Goal: Task Accomplishment & Management: Use online tool/utility

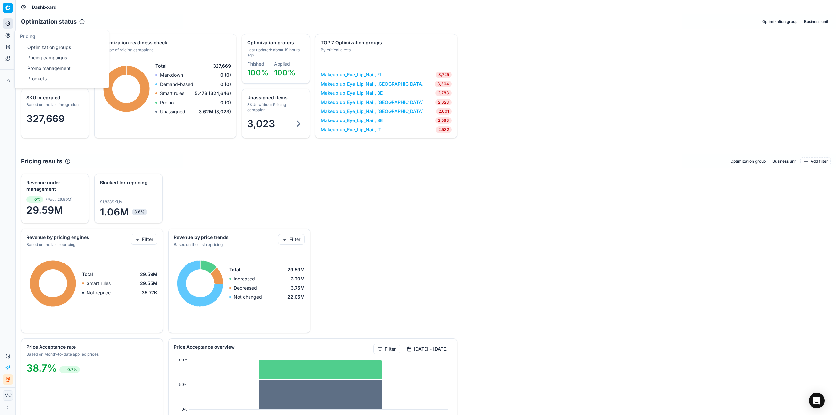
click at [55, 53] on ul "Optimization groups Pricing campaigns Promo management Products" at bounding box center [63, 63] width 83 height 42
click at [55, 51] on link "Optimization groups" at bounding box center [63, 47] width 76 height 9
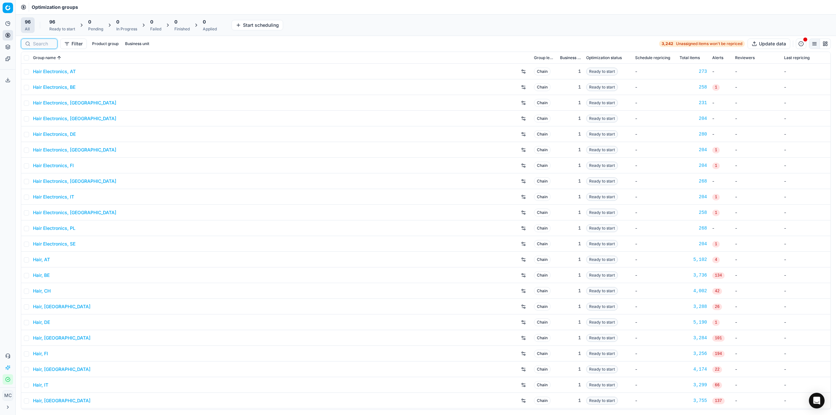
click at [47, 43] on input at bounding box center [43, 44] width 20 height 7
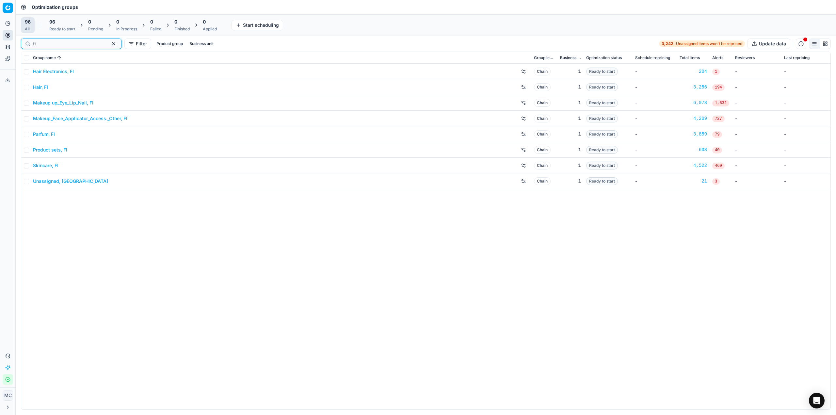
type input "fi"
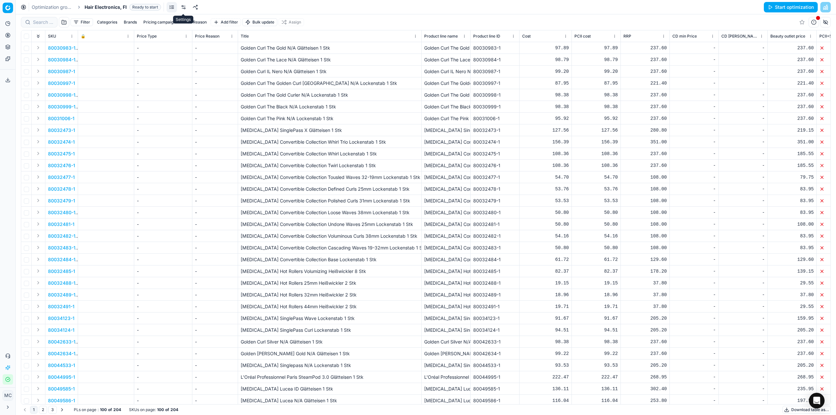
click at [185, 8] on link at bounding box center [183, 7] width 10 height 10
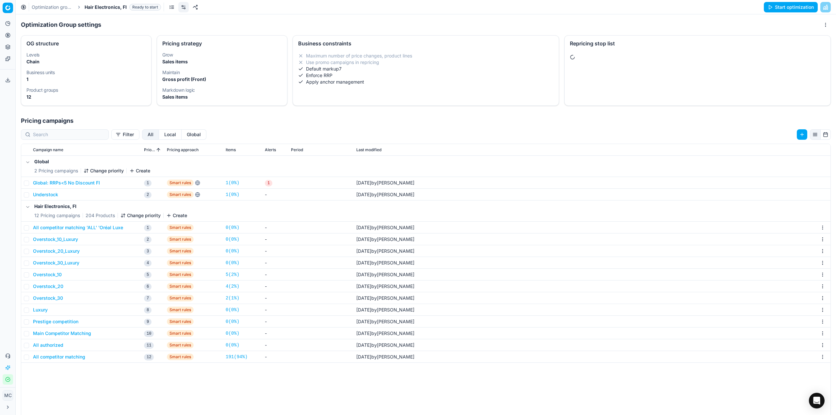
click at [93, 228] on button "All competitor matching 'ALL' 'Oréal Luxe" at bounding box center [78, 227] width 90 height 7
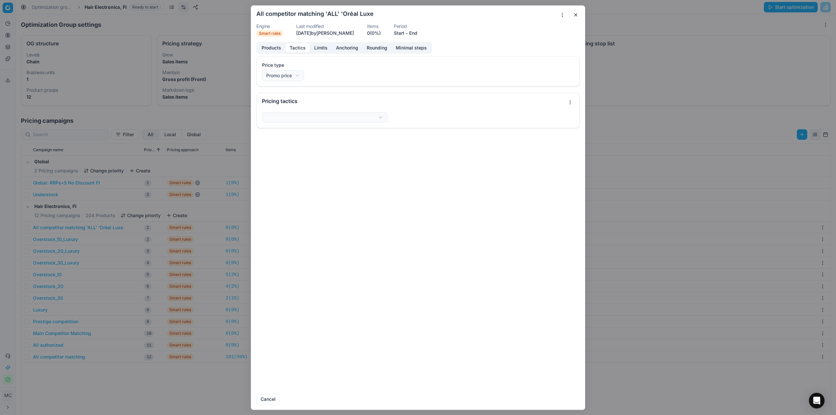
click at [300, 50] on button "Tactics" at bounding box center [297, 47] width 24 height 9
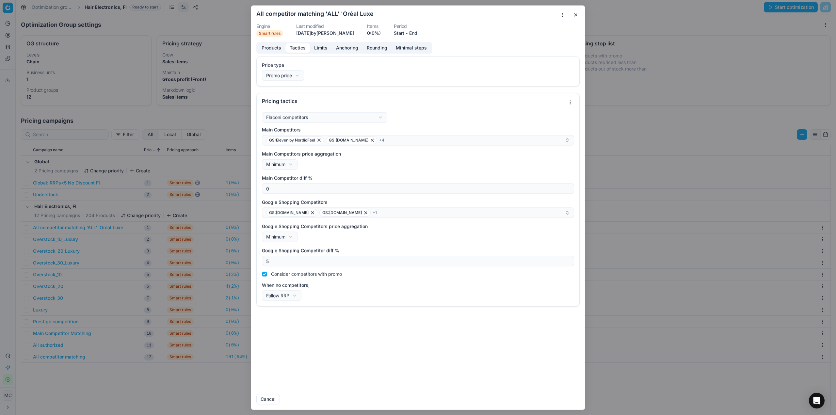
click at [278, 50] on button "Products" at bounding box center [271, 47] width 28 height 9
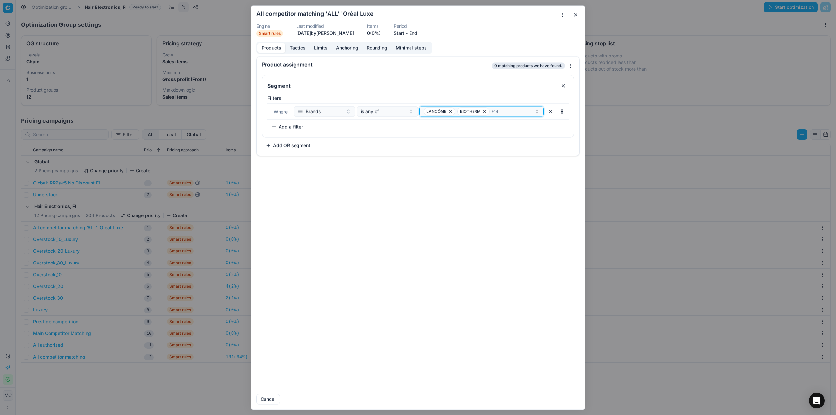
click at [508, 113] on div "LANCÔME BIOTHERM + 14" at bounding box center [479, 111] width 111 height 8
type input "miu"
click at [474, 136] on div "miu miu" at bounding box center [482, 136] width 122 height 10
click at [572, 396] on button "Save" at bounding box center [567, 399] width 26 height 10
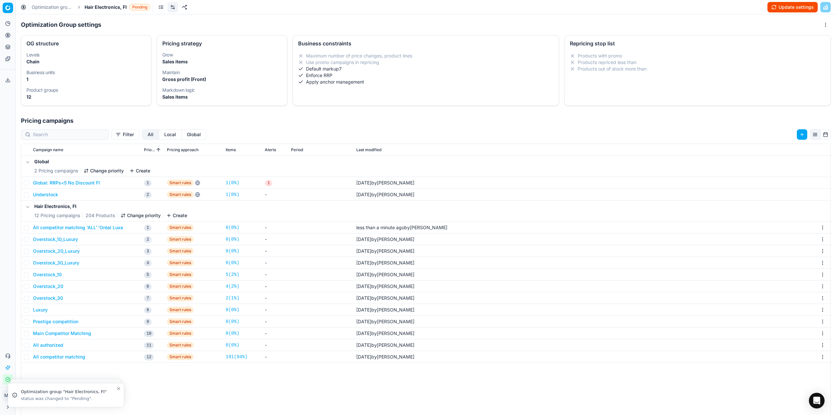
click at [822, 25] on html "Pricing platform Analytics Pricing Product portfolio Templates Export service 1…" at bounding box center [418, 207] width 836 height 415
click at [812, 60] on div "Save as template" at bounding box center [795, 59] width 77 height 10
click at [63, 9] on link "Optimization groups" at bounding box center [53, 7] width 42 height 7
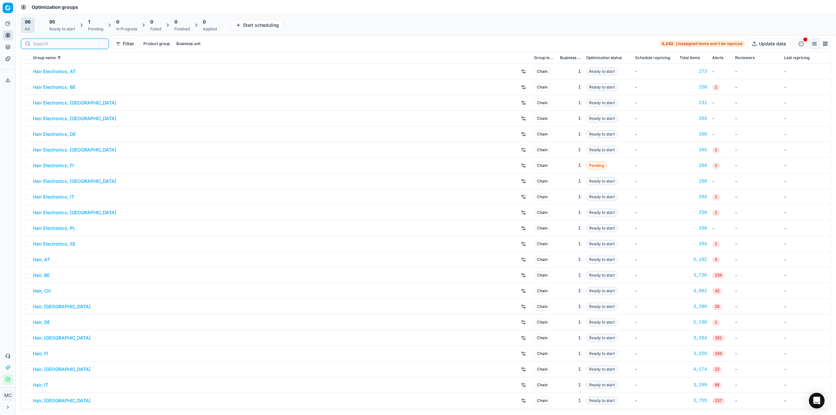
click at [40, 44] on input at bounding box center [69, 44] width 72 height 7
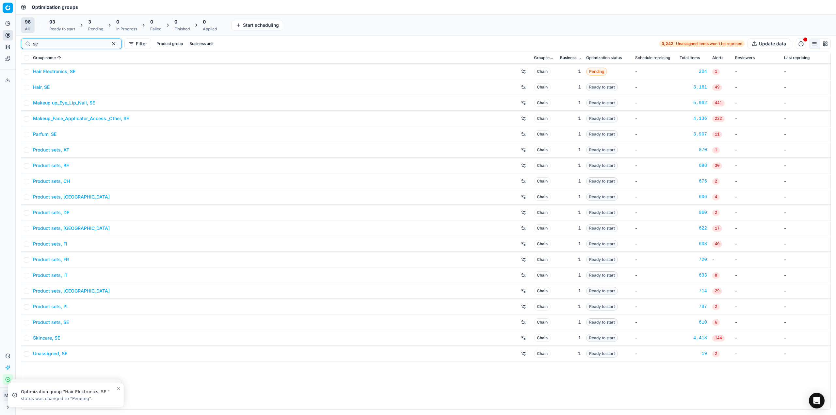
drag, startPoint x: 84, startPoint y: 42, endPoint x: 0, endPoint y: 37, distance: 84.5
click at [0, 37] on div "Pricing platform Analytics Pricing Product portfolio Templates Export service 1…" at bounding box center [418, 207] width 836 height 415
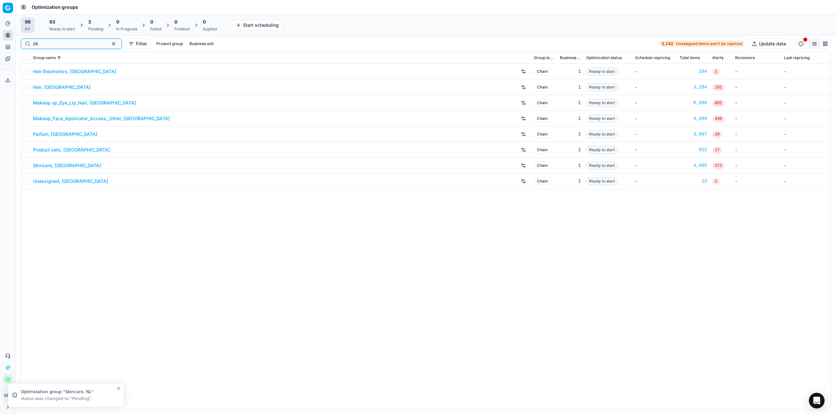
type input "dk"
click at [73, 73] on link "Hair Electronics, DK" at bounding box center [74, 71] width 83 height 7
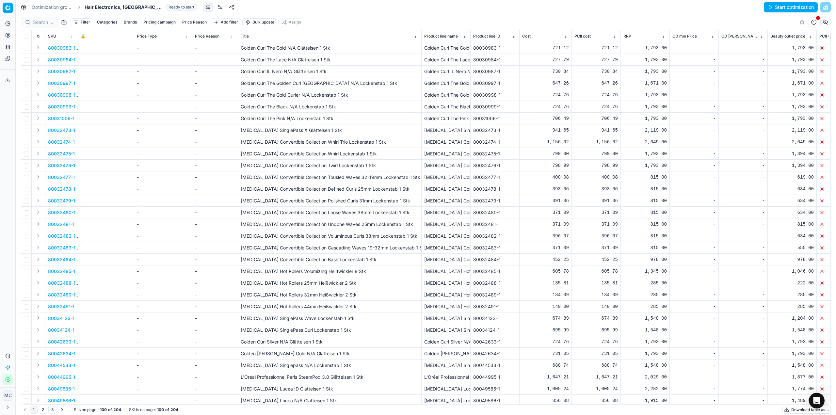
click at [215, 8] on link at bounding box center [220, 7] width 10 height 10
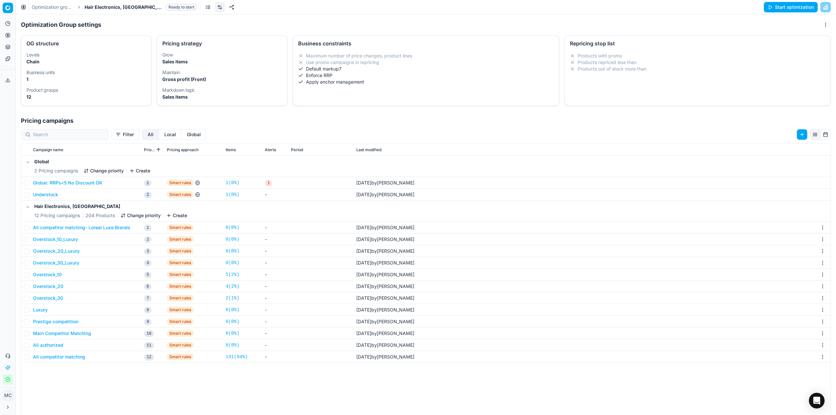
click at [120, 229] on button "All competitor matching- Loreal Luxe Brands" at bounding box center [81, 227] width 97 height 7
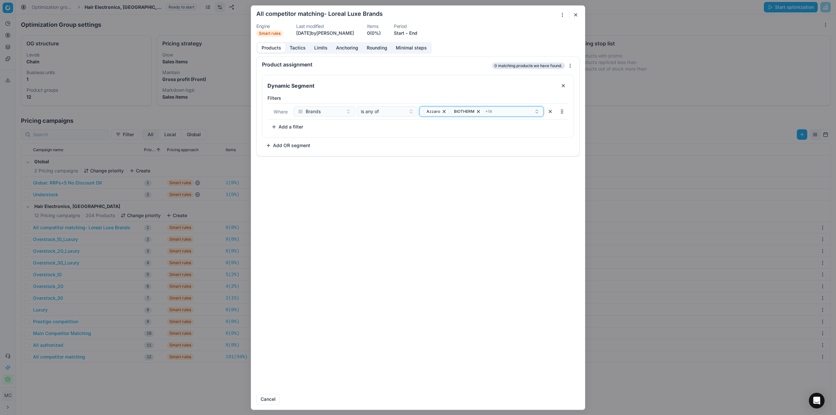
click at [500, 112] on div "Azzaro BIOTHERM + 14" at bounding box center [479, 111] width 111 height 8
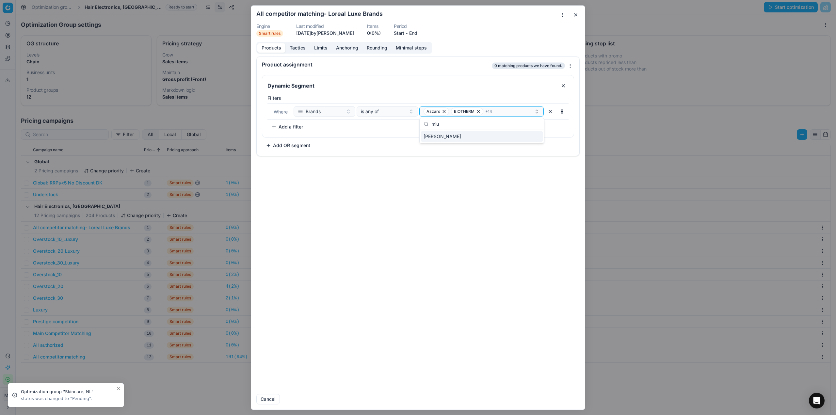
type input "miu"
click at [507, 133] on div "miu miu" at bounding box center [482, 136] width 122 height 10
click at [573, 403] on button "Save" at bounding box center [567, 399] width 26 height 10
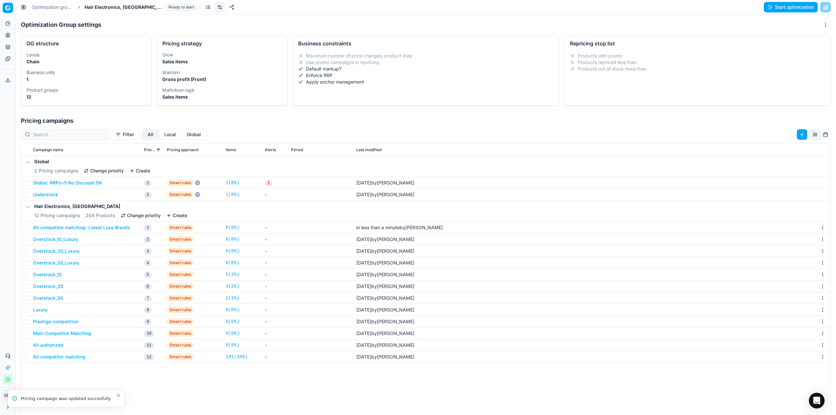
click at [822, 23] on html "Pricing platform Analytics Pricing Product portfolio Templates Export service 1…" at bounding box center [418, 207] width 836 height 415
click at [820, 60] on div "Save as template" at bounding box center [795, 59] width 77 height 10
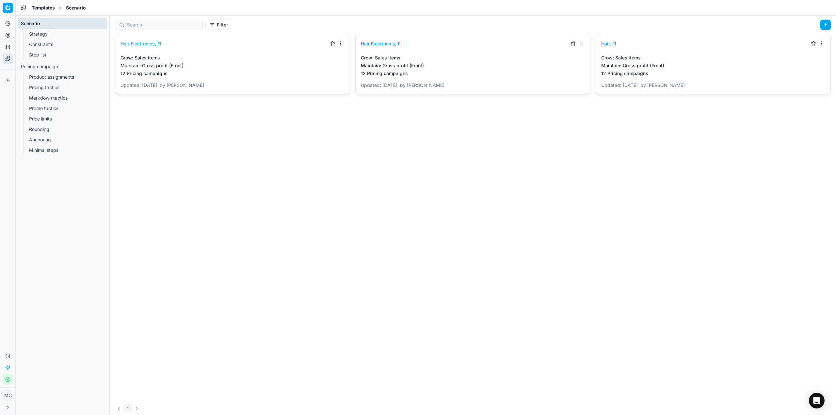
click at [341, 44] on html "Pricing platform Analytics Pricing Product portfolio Templates Export service 1…" at bounding box center [418, 207] width 836 height 415
click at [322, 77] on div "Delete" at bounding box center [323, 76] width 39 height 10
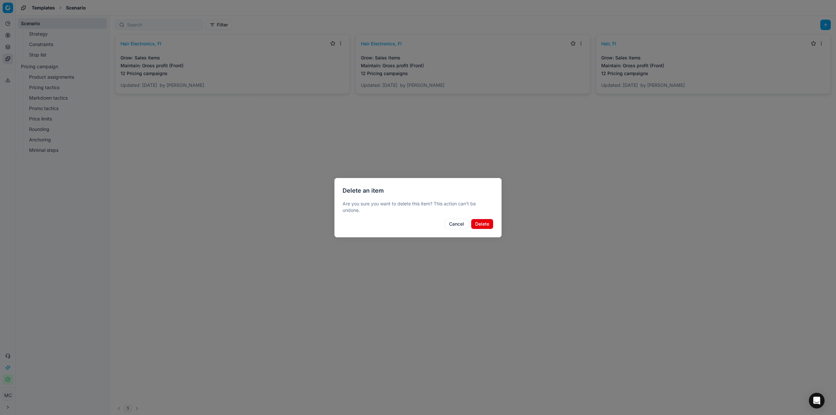
click at [487, 226] on button "Delete" at bounding box center [482, 224] width 23 height 10
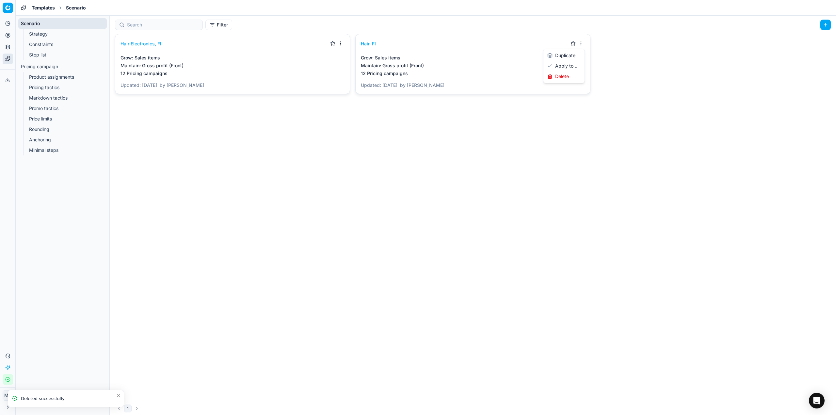
click at [580, 42] on html "Pricing platform Analytics Pricing Product portfolio Templates Export service 1…" at bounding box center [418, 207] width 836 height 415
click at [559, 77] on div "Delete" at bounding box center [564, 76] width 39 height 10
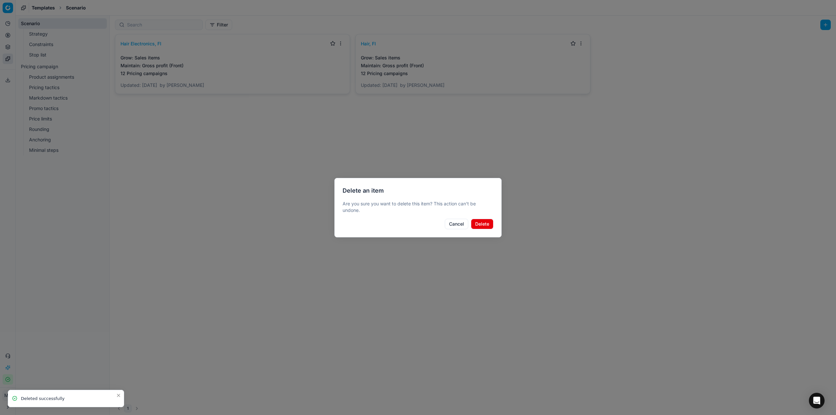
click at [490, 223] on button "Delete" at bounding box center [482, 224] width 23 height 10
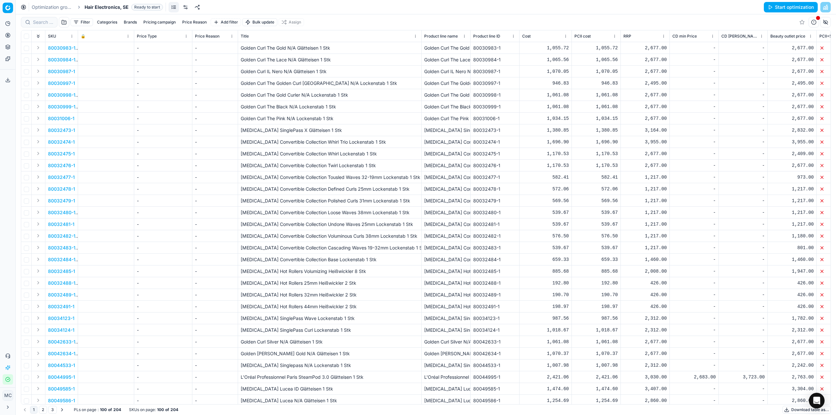
click at [183, 5] on link at bounding box center [185, 7] width 10 height 10
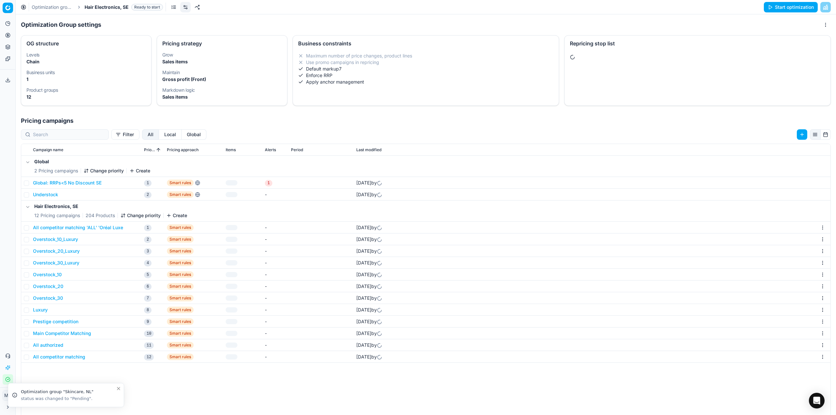
click at [105, 228] on button "All competitor matching 'ALL' 'Oréal Luxe" at bounding box center [78, 227] width 90 height 7
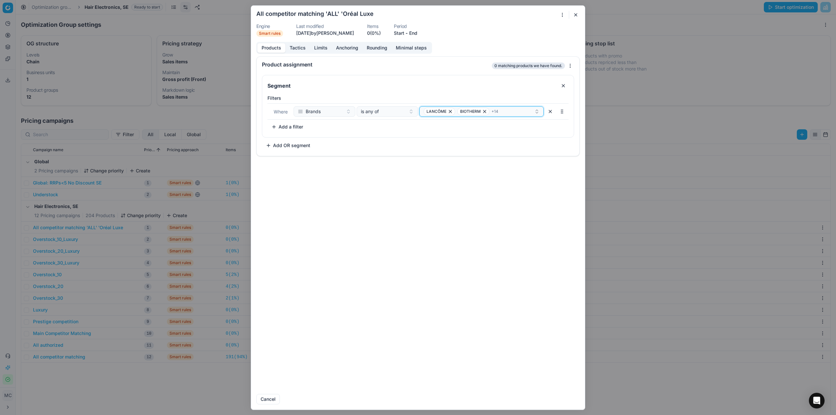
click at [503, 111] on div "LANCÔME BIOTHERM + 14" at bounding box center [479, 111] width 111 height 8
type input "miu"
click at [533, 139] on div "miu miu" at bounding box center [482, 136] width 122 height 10
click at [473, 43] on div "Products Tactics Limits Anchoring Rounding Minimal steps Product assignment Loa…" at bounding box center [418, 215] width 334 height 347
click at [568, 399] on button "Save" at bounding box center [567, 399] width 26 height 10
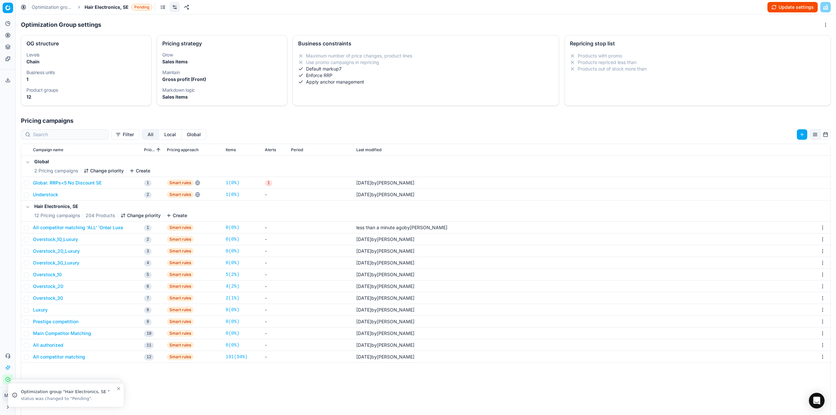
click at [822, 23] on html "Pricing platform Analytics Pricing Product portfolio Templates Export service 1…" at bounding box center [418, 207] width 836 height 415
click at [809, 55] on div "Save as template" at bounding box center [795, 59] width 77 height 10
click at [53, 7] on link "Optimization groups" at bounding box center [53, 7] width 42 height 7
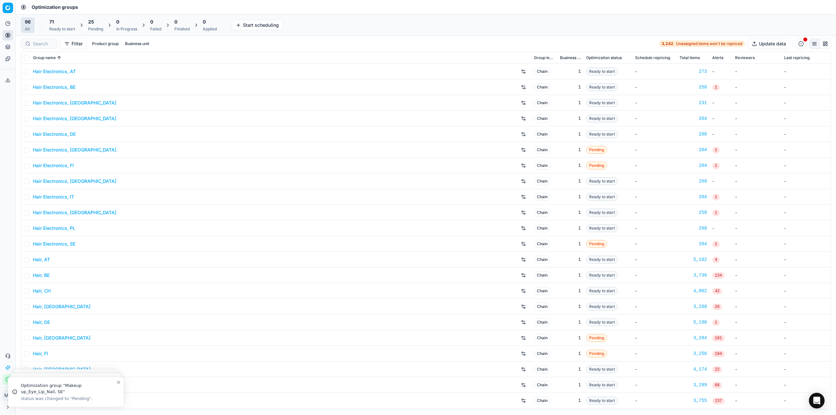
click at [96, 25] on div "25 Pending" at bounding box center [95, 25] width 15 height 13
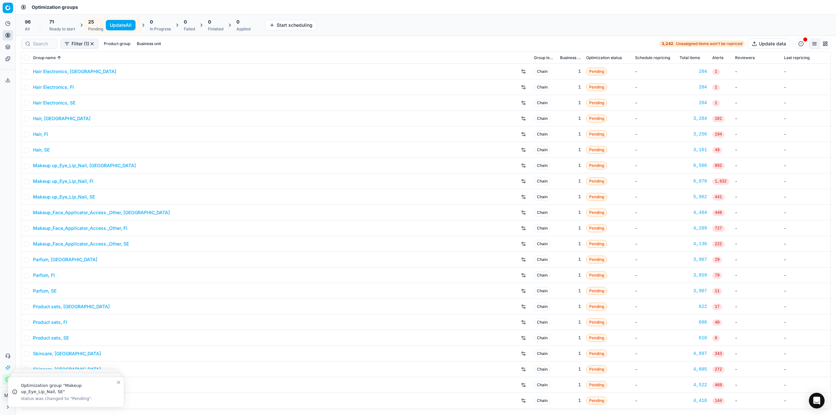
click at [41, 47] on div at bounding box center [39, 44] width 37 height 10
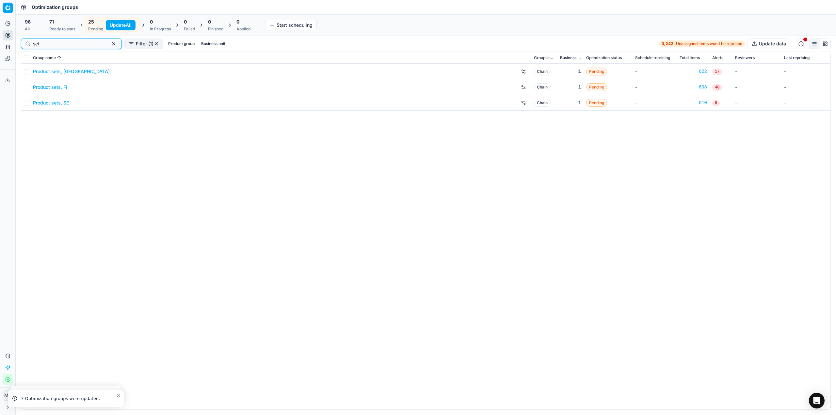
type input "set"
drag, startPoint x: 65, startPoint y: 100, endPoint x: 56, endPoint y: 104, distance: 9.8
click at [93, 26] on div "25 Pending" at bounding box center [95, 25] width 15 height 13
click at [110, 43] on button "button" at bounding box center [114, 44] width 8 height 8
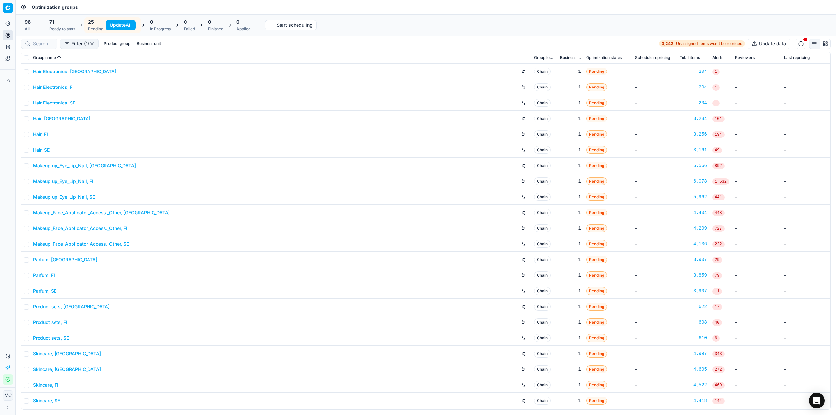
scroll to position [46, 0]
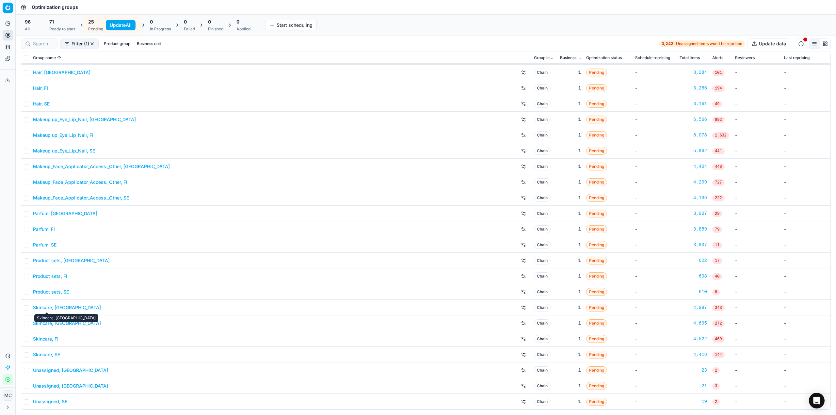
click at [40, 305] on link "Skincare, NL" at bounding box center [67, 307] width 68 height 7
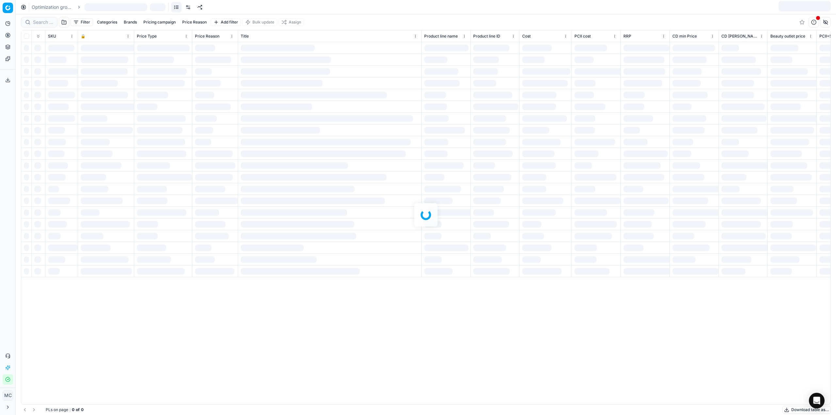
click at [187, 7] on div "Optimization groups" at bounding box center [426, 7] width 821 height 14
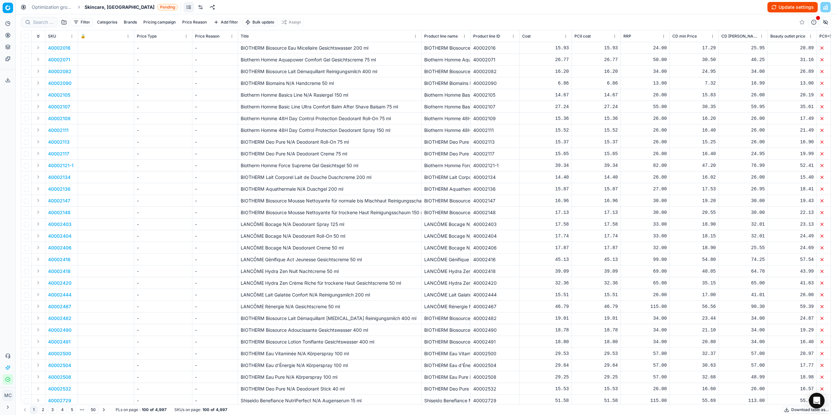
click at [195, 8] on link at bounding box center [200, 7] width 10 height 10
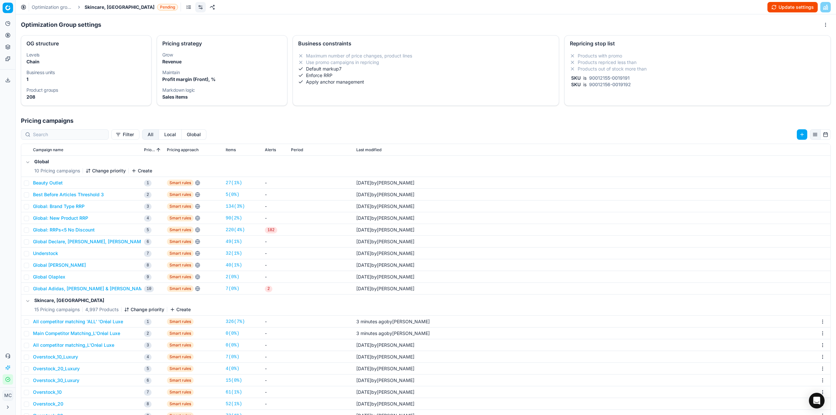
click at [55, 10] on link "Optimization groups" at bounding box center [53, 7] width 42 height 7
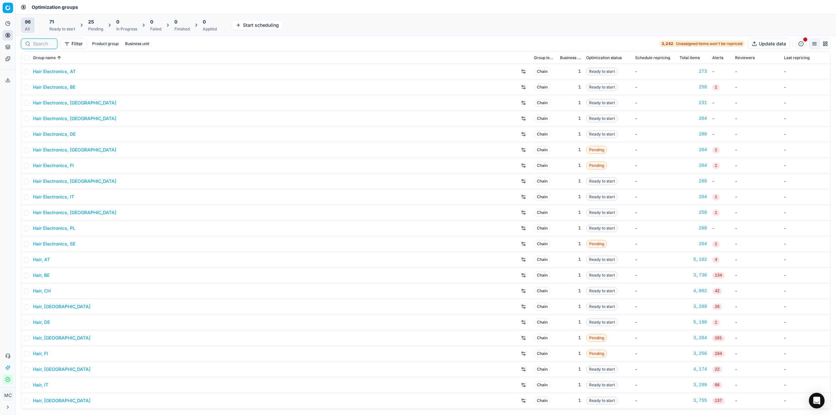
click at [43, 45] on input at bounding box center [43, 44] width 20 height 7
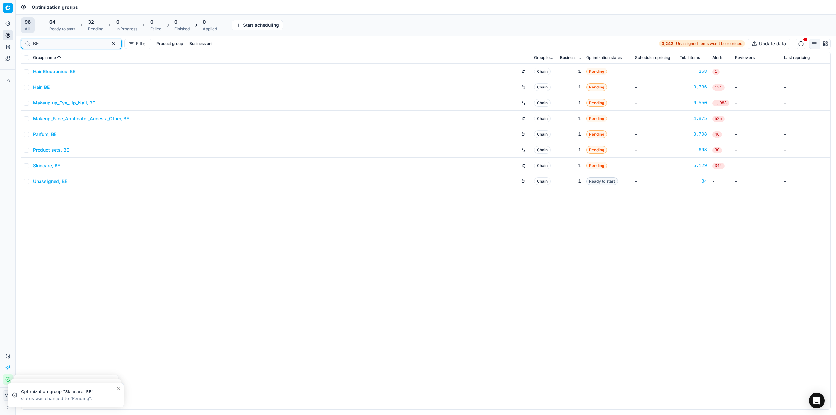
drag, startPoint x: 62, startPoint y: 41, endPoint x: 0, endPoint y: 19, distance: 65.9
click at [0, 23] on div "Pricing platform Analytics Pricing Product portfolio Templates Export service 1…" at bounding box center [418, 207] width 836 height 415
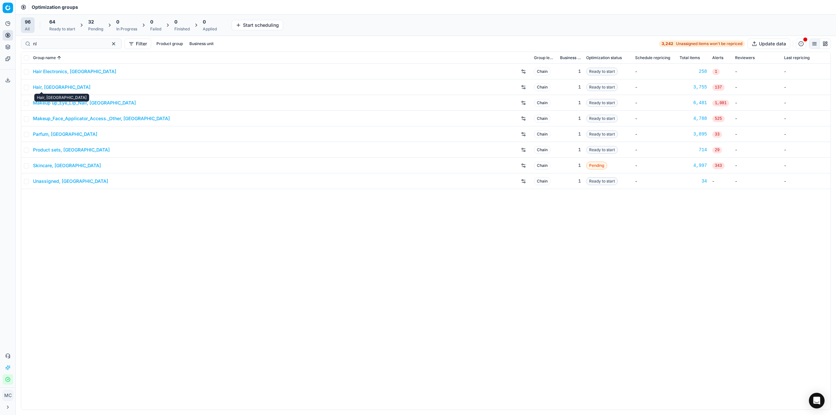
drag, startPoint x: 70, startPoint y: 104, endPoint x: 75, endPoint y: 109, distance: 7.7
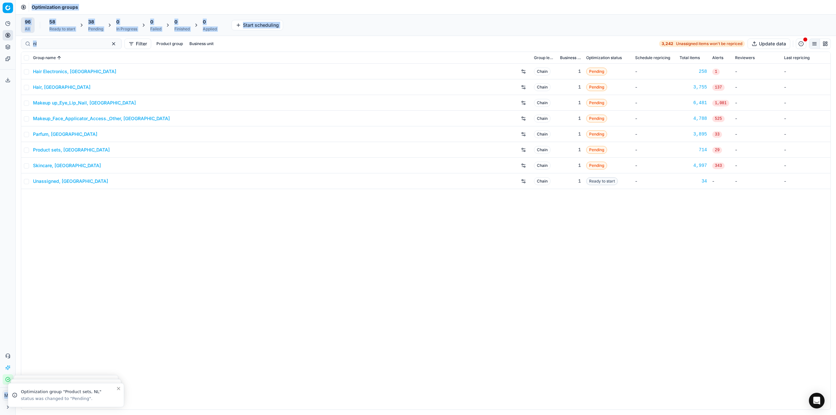
drag, startPoint x: 75, startPoint y: 39, endPoint x: 0, endPoint y: 42, distance: 75.5
click at [0, 42] on div "Pricing platform Analytics Pricing Product portfolio Templates Export service 1…" at bounding box center [418, 207] width 836 height 415
click at [46, 42] on input "nl" at bounding box center [69, 44] width 72 height 7
click at [0, 44] on div "Pricing platform Analytics Pricing Product portfolio Templates Export service 1…" at bounding box center [418, 207] width 836 height 415
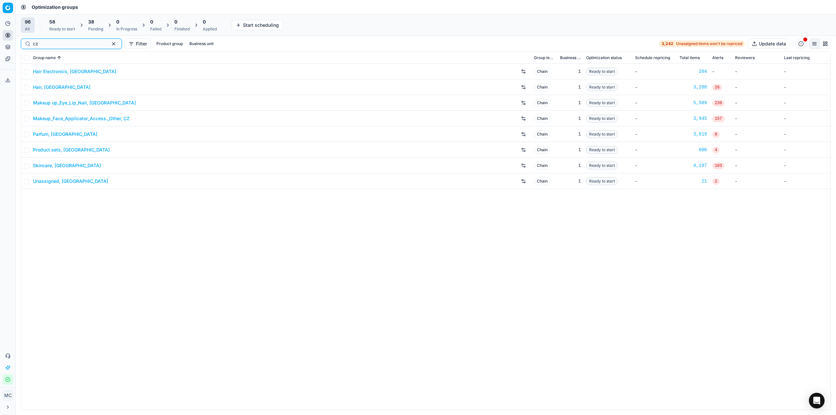
type input "cz"
drag, startPoint x: 88, startPoint y: 116, endPoint x: 68, endPoint y: 273, distance: 158.7
click at [68, 273] on div "Hair Electronics, CZ Chain 1 Ready to start - 204 - - - Hair, CZ Chain 1 Ready …" at bounding box center [425, 237] width 809 height 346
drag, startPoint x: 55, startPoint y: 168, endPoint x: 59, endPoint y: 168, distance: 3.9
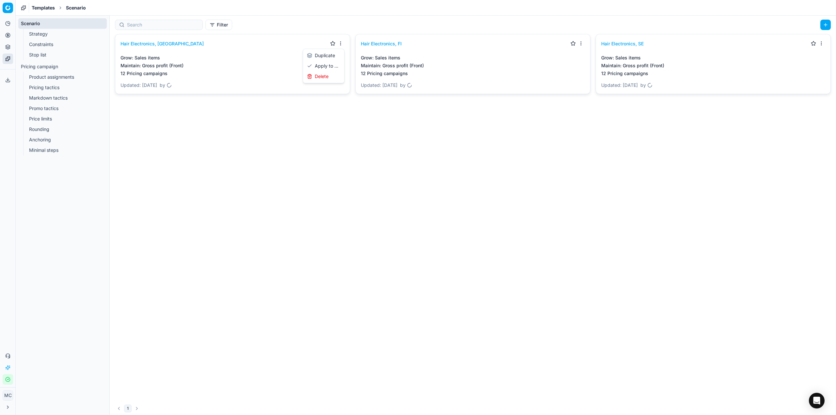
click at [341, 43] on html "Pricing platform Analytics Pricing Product portfolio Templates Export service 1…" at bounding box center [418, 207] width 836 height 415
click at [332, 64] on div "Apply to ..." at bounding box center [323, 66] width 39 height 10
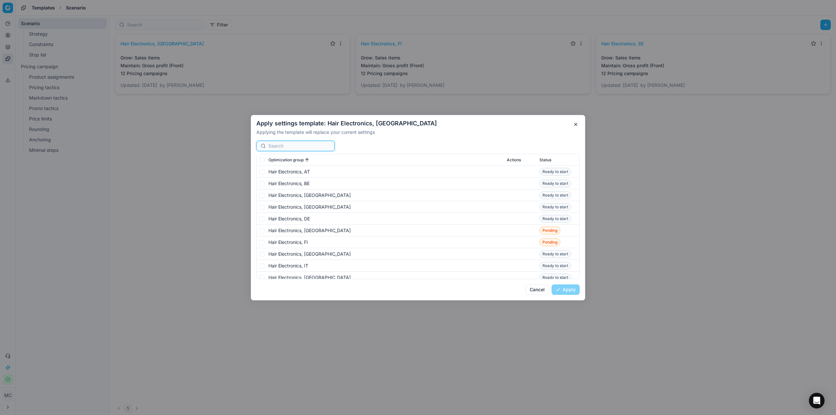
click at [306, 146] on input at bounding box center [300, 146] width 62 height 7
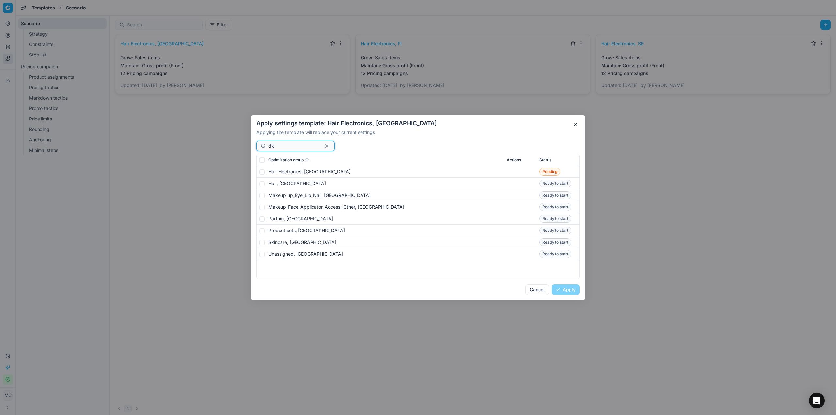
type input "dk"
click at [262, 160] on input "checkbox" at bounding box center [261, 159] width 5 height 5
checkbox input "true"
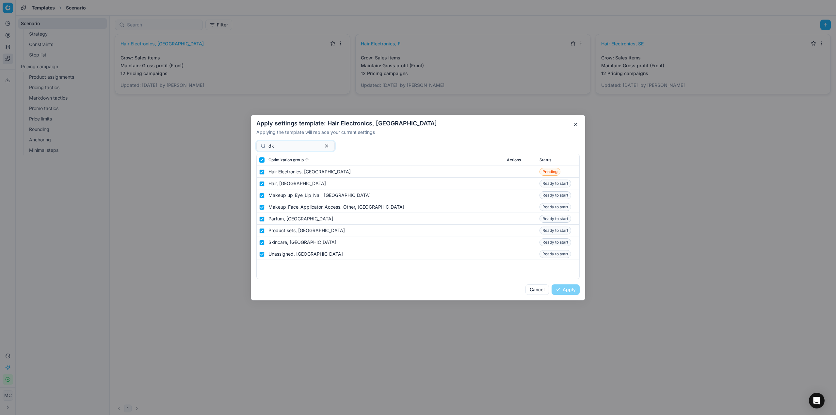
checkbox input "true"
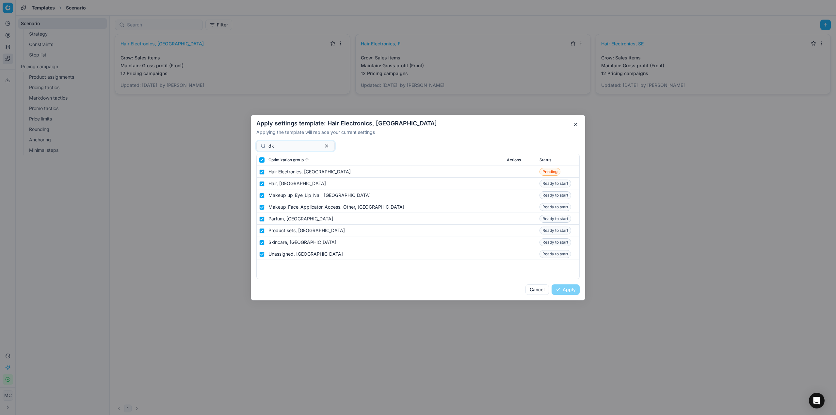
checkbox input "true"
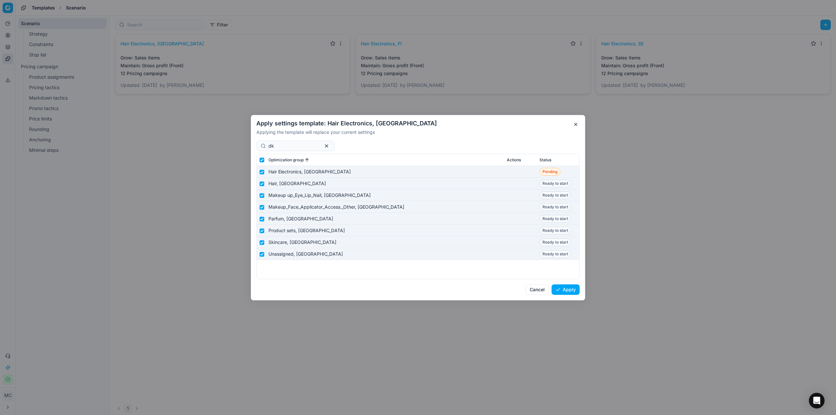
click at [576, 291] on button "Apply" at bounding box center [566, 290] width 28 height 10
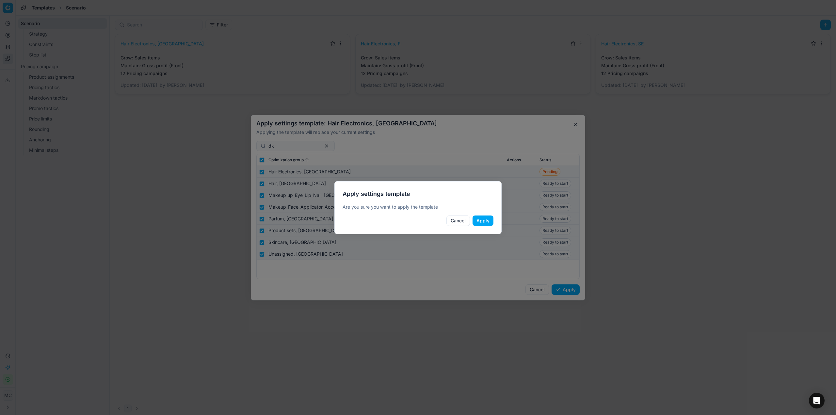
click at [482, 219] on button "Apply" at bounding box center [483, 221] width 21 height 10
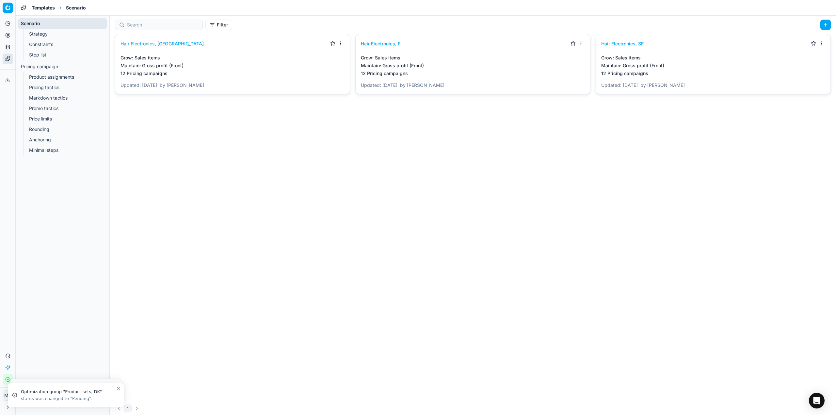
click at [582, 40] on html "Pricing platform Analytics Pricing Product portfolio Templates Export service 1…" at bounding box center [418, 207] width 836 height 415
click at [576, 68] on div "Apply to ..." at bounding box center [564, 66] width 39 height 10
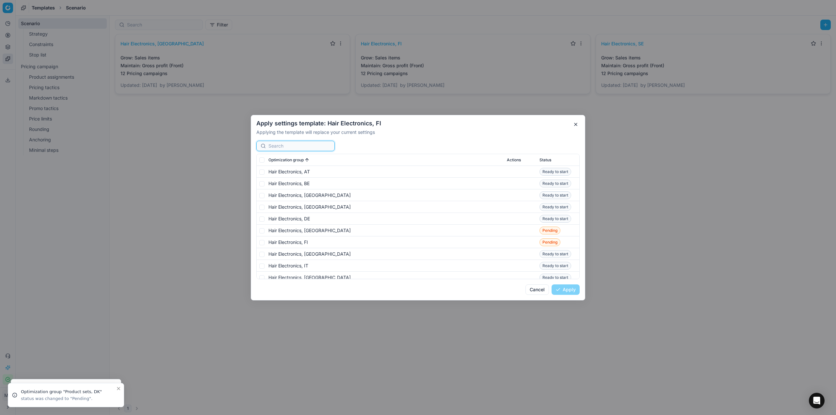
click at [290, 146] on input at bounding box center [300, 146] width 62 height 7
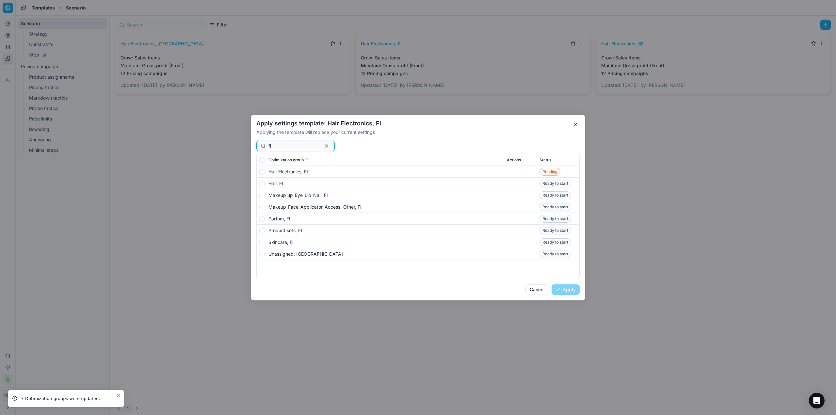
type input "fi"
click at [261, 158] on input "checkbox" at bounding box center [261, 159] width 5 height 5
checkbox input "true"
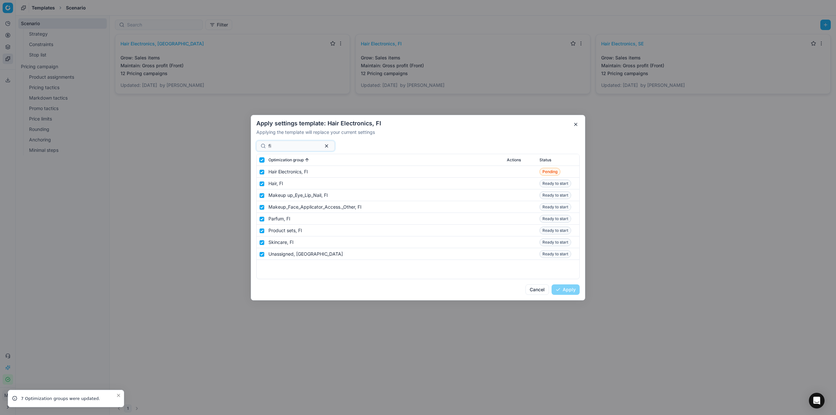
checkbox input "true"
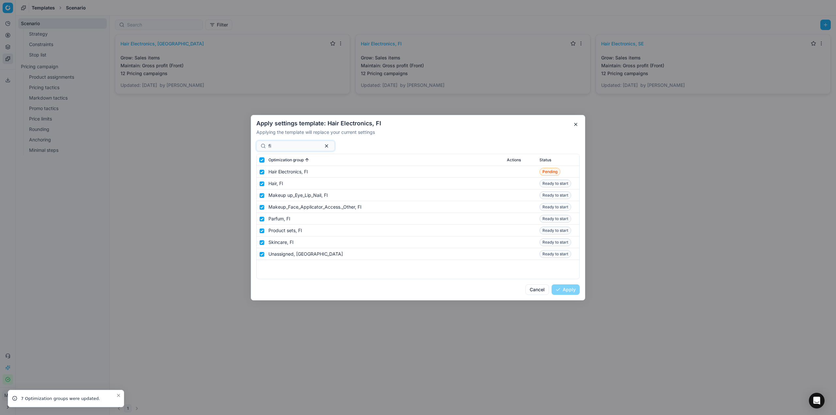
checkbox input "true"
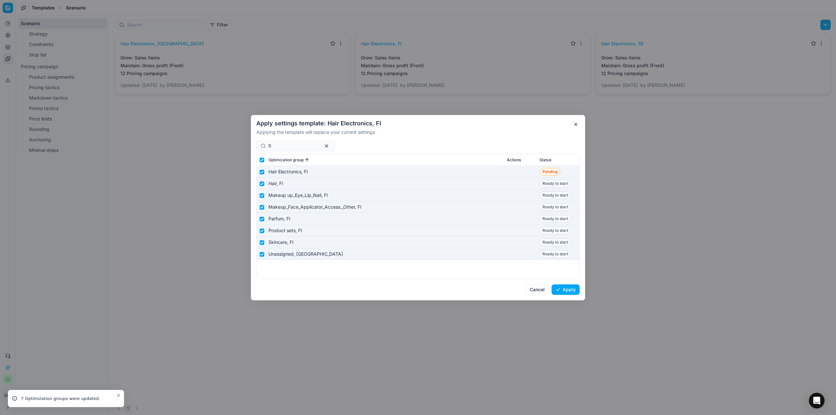
click at [566, 285] on button "Apply" at bounding box center [566, 290] width 28 height 10
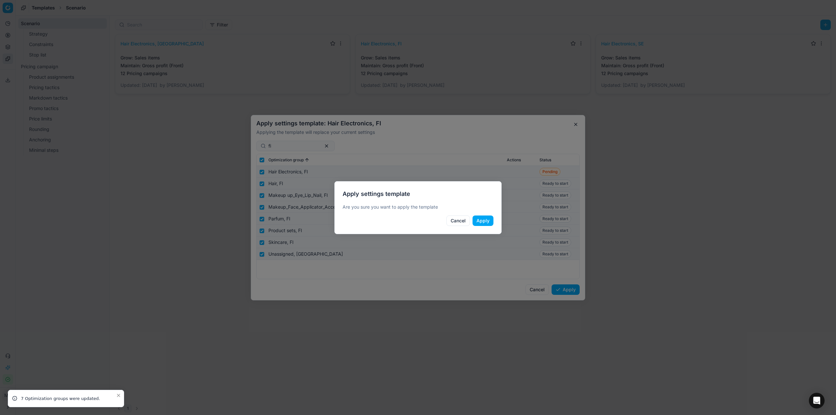
click at [481, 220] on button "Apply" at bounding box center [483, 221] width 21 height 10
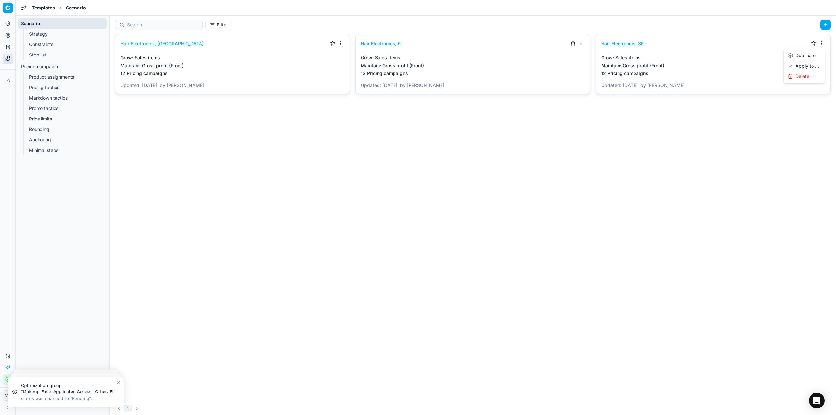
click at [821, 40] on html "Pricing platform Analytics Pricing Product portfolio Templates Export service 1…" at bounding box center [418, 207] width 836 height 415
click at [815, 65] on div "Apply to ..." at bounding box center [804, 66] width 39 height 10
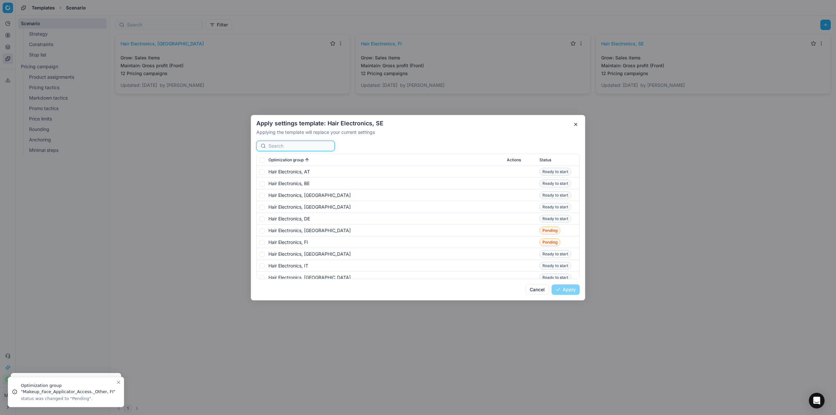
click at [297, 148] on input at bounding box center [300, 146] width 62 height 7
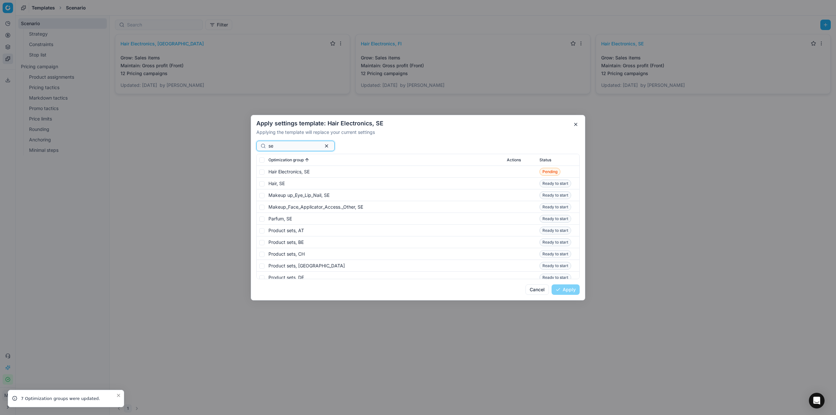
type input "se"
click at [263, 173] on input "checkbox" at bounding box center [261, 171] width 5 height 5
checkbox input "true"
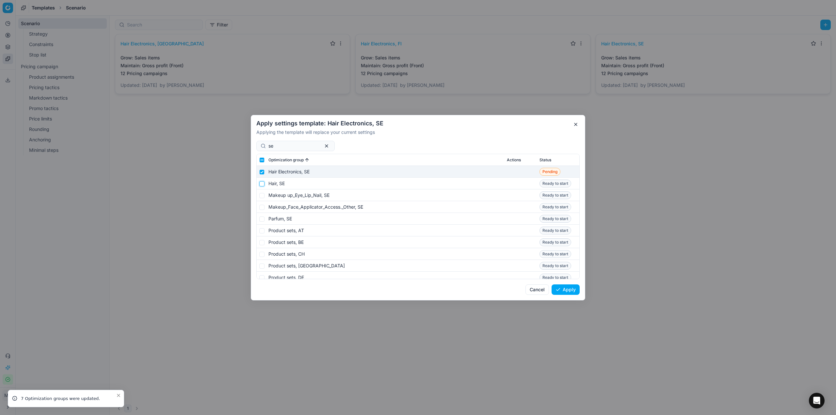
click at [261, 186] on input "checkbox" at bounding box center [261, 183] width 5 height 5
checkbox input "true"
click at [261, 195] on input "checkbox" at bounding box center [261, 195] width 5 height 5
checkbox input "true"
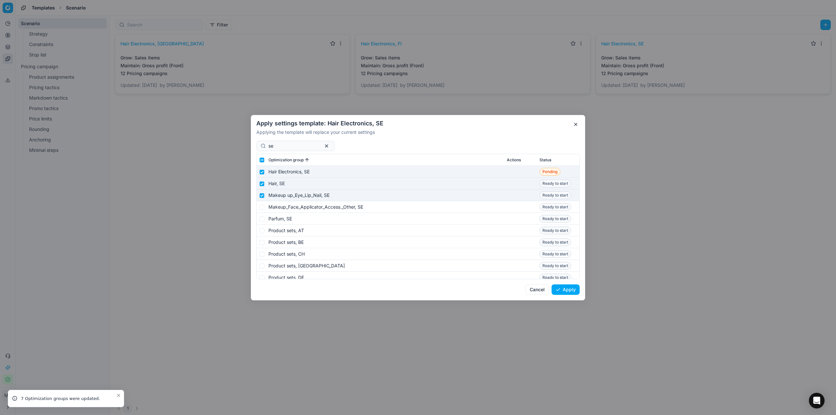
click at [267, 211] on td "Makeup_Face_Applicator_Access._Other, SE" at bounding box center [385, 207] width 238 height 12
click at [262, 205] on input "checkbox" at bounding box center [261, 206] width 5 height 5
checkbox input "true"
click at [263, 221] on input "checkbox" at bounding box center [261, 218] width 5 height 5
checkbox input "true"
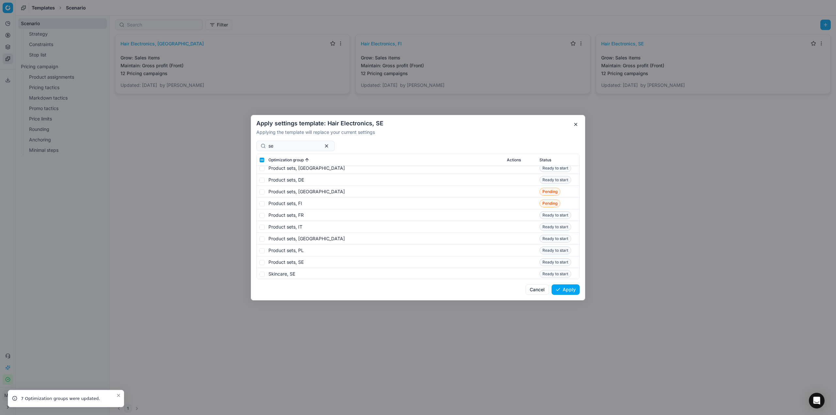
scroll to position [98, 0]
click at [262, 260] on input "checkbox" at bounding box center [261, 261] width 5 height 5
checkbox input "true"
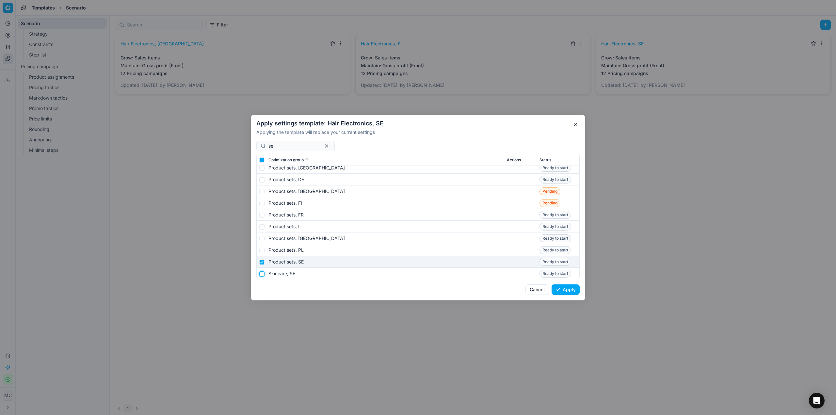
click at [262, 272] on input "checkbox" at bounding box center [261, 273] width 5 height 5
checkbox input "true"
click at [263, 273] on input "checkbox" at bounding box center [261, 272] width 5 height 5
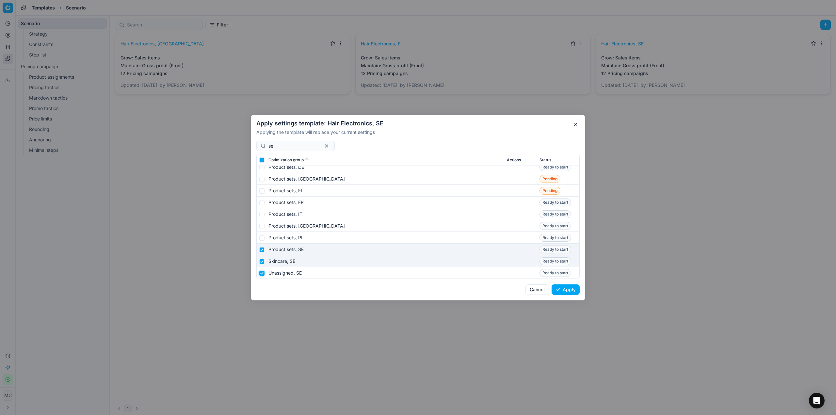
checkbox input "true"
click at [571, 292] on button "Apply" at bounding box center [566, 290] width 28 height 10
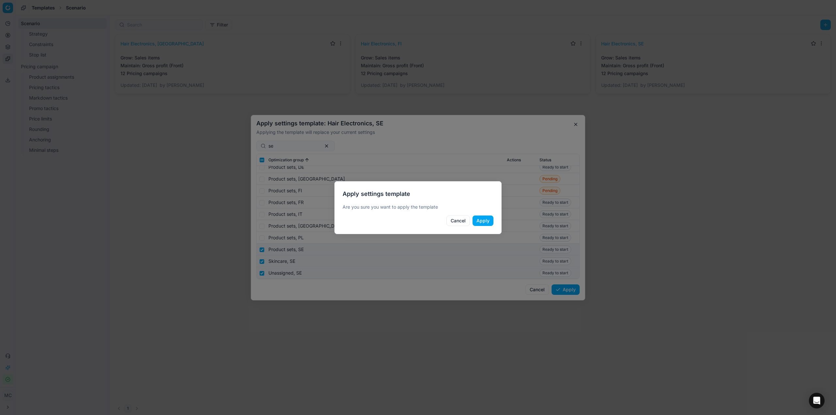
click at [484, 224] on button "Apply" at bounding box center [483, 221] width 21 height 10
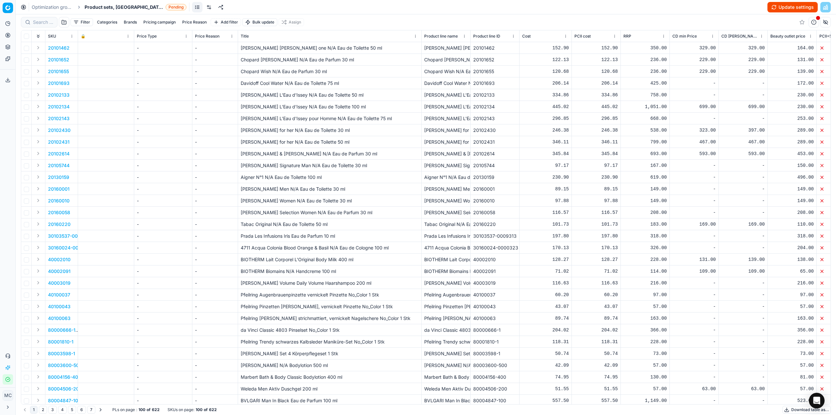
click at [204, 9] on link at bounding box center [209, 7] width 10 height 10
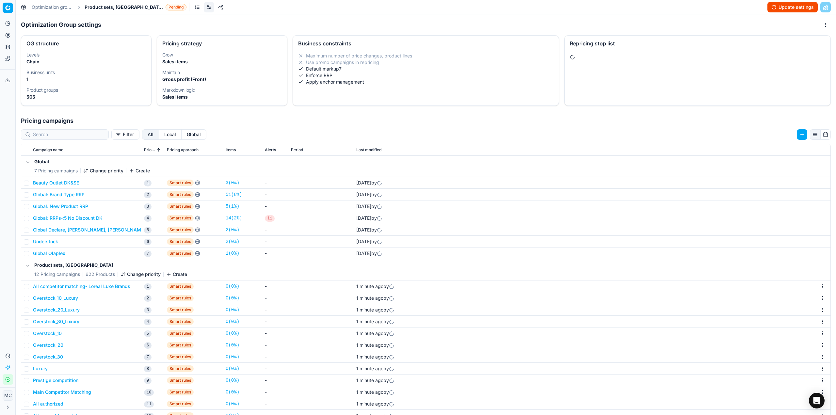
click at [419, 75] on li "Enforce RRP" at bounding box center [425, 75] width 255 height 7
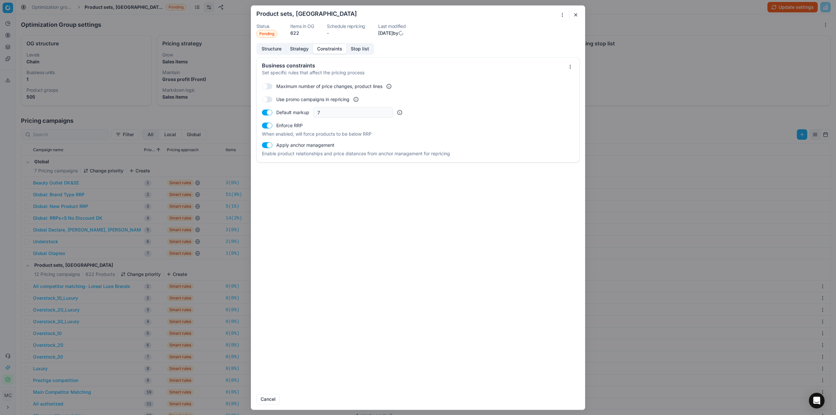
click at [271, 144] on button "button" at bounding box center [267, 145] width 10 height 6
checkbox input "false"
click at [575, 400] on button "Save" at bounding box center [567, 399] width 26 height 10
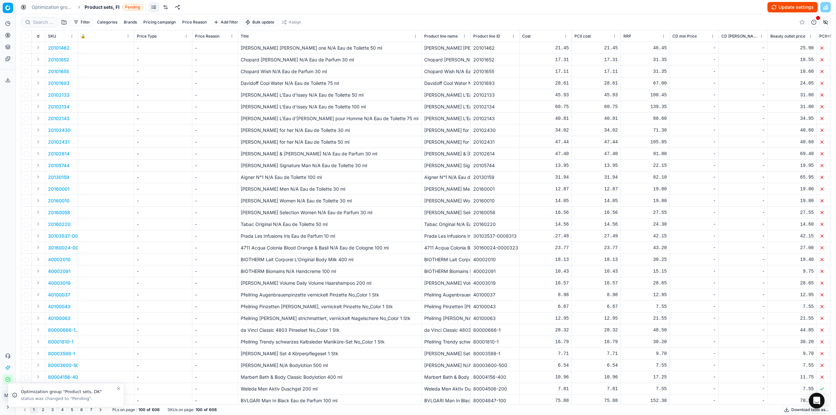
click at [164, 6] on link at bounding box center [165, 7] width 10 height 10
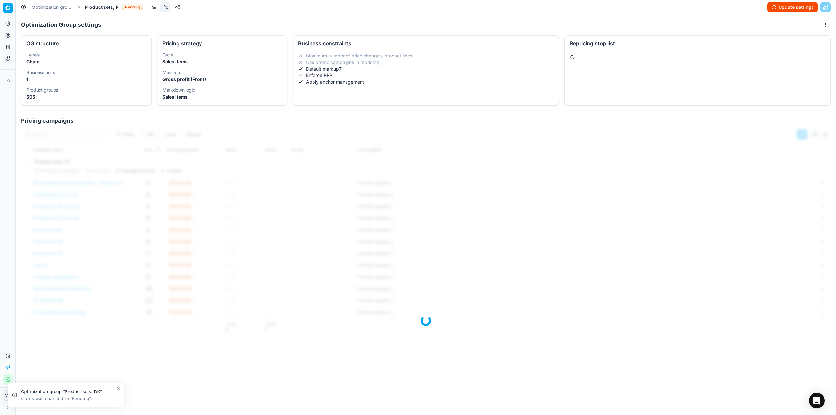
click at [387, 93] on div "Business constraints Maximum number of price changes, product lines Use promo c…" at bounding box center [426, 70] width 267 height 71
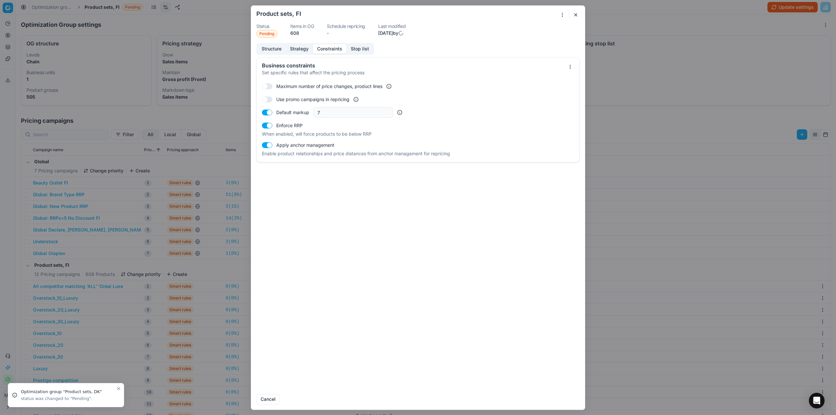
click at [270, 144] on button "button" at bounding box center [267, 145] width 10 height 6
checkbox input "false"
click at [572, 399] on button "Save" at bounding box center [567, 399] width 26 height 10
click at [577, 13] on button "button" at bounding box center [576, 15] width 8 height 8
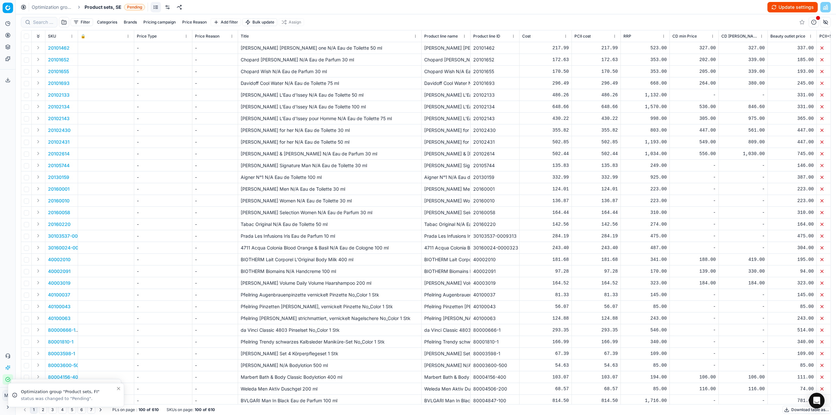
click at [166, 7] on link at bounding box center [167, 7] width 10 height 10
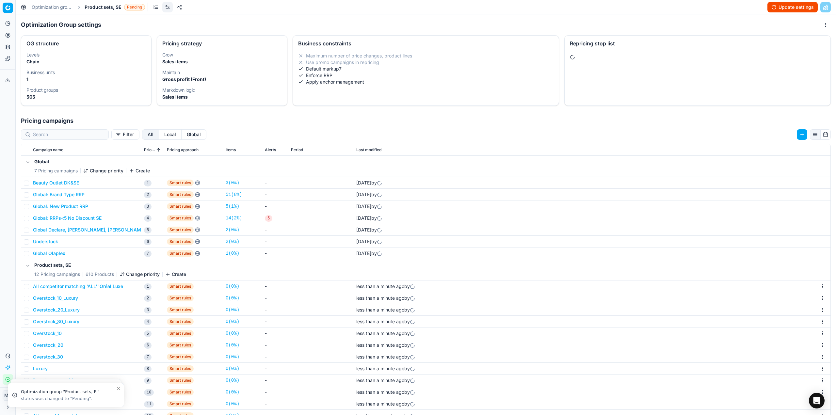
click at [360, 74] on li "Enforce RRP" at bounding box center [425, 75] width 255 height 7
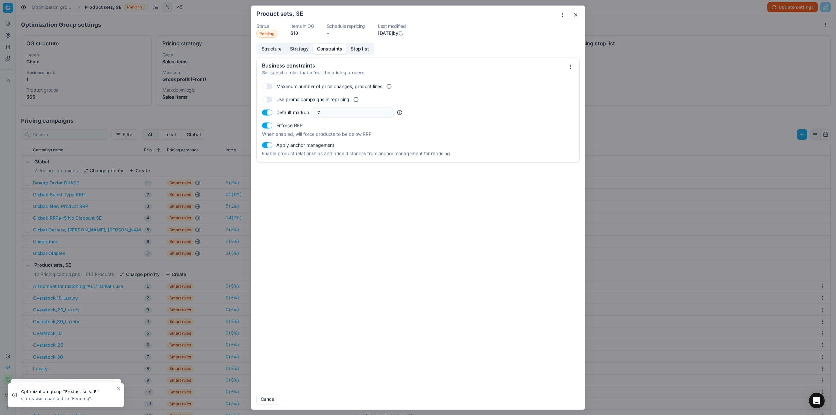
click at [269, 143] on button "button" at bounding box center [267, 145] width 10 height 6
checkbox input "false"
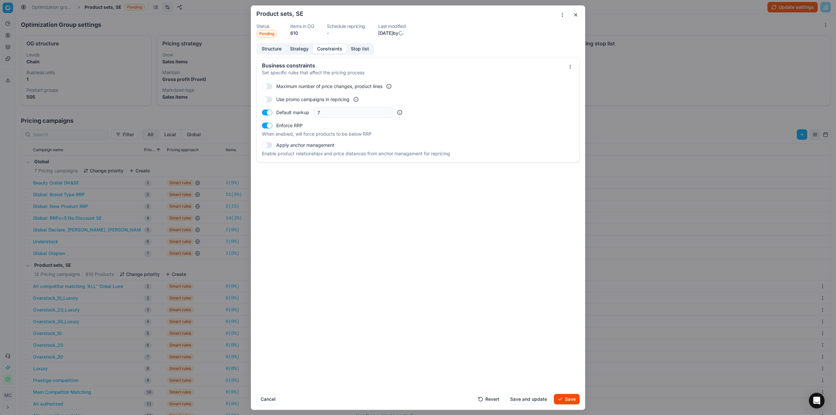
click at [572, 398] on button "Save" at bounding box center [567, 399] width 26 height 10
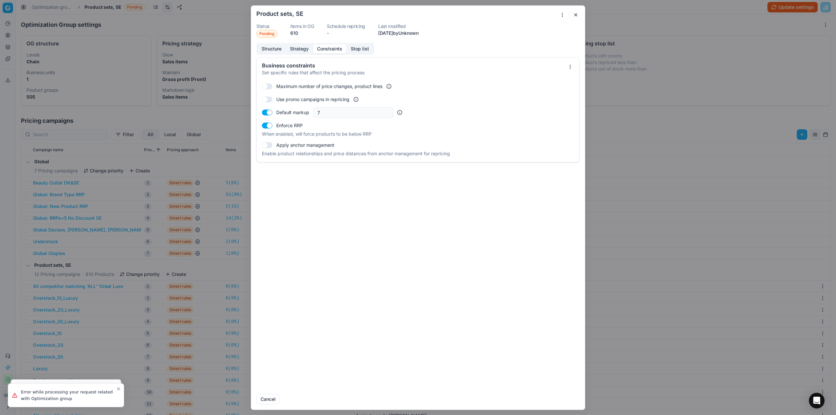
click at [577, 16] on button "button" at bounding box center [576, 15] width 8 height 8
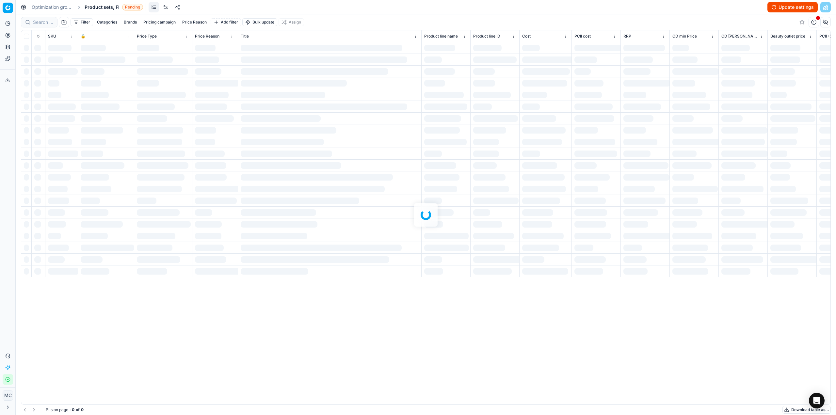
click at [166, 7] on link at bounding box center [165, 7] width 10 height 10
drag, startPoint x: 165, startPoint y: 7, endPoint x: 190, endPoint y: 1, distance: 25.9
click at [204, 7] on link at bounding box center [209, 7] width 10 height 10
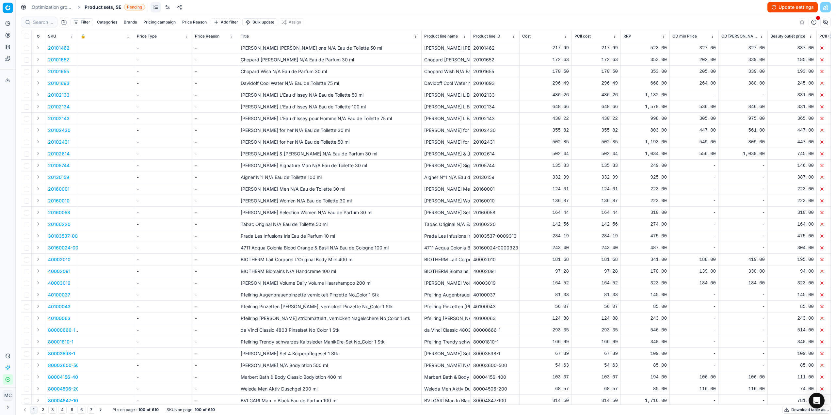
click at [166, 7] on link at bounding box center [167, 7] width 10 height 10
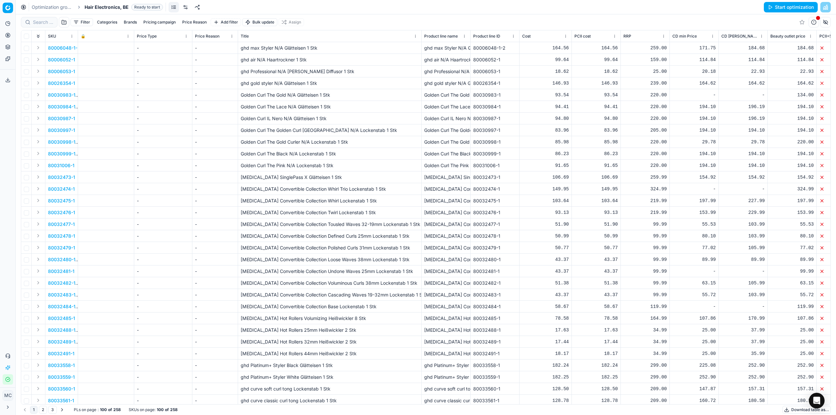
click at [185, 9] on link at bounding box center [185, 7] width 10 height 10
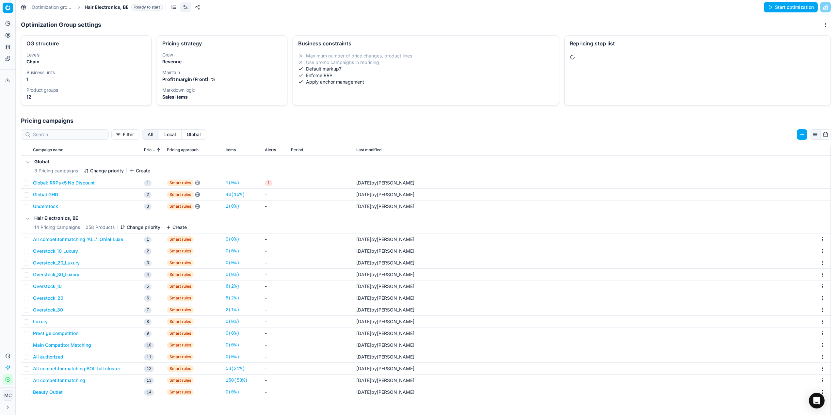
click at [110, 241] on button "All competitor matching 'ALL' 'Oréal Luxe" at bounding box center [78, 239] width 90 height 7
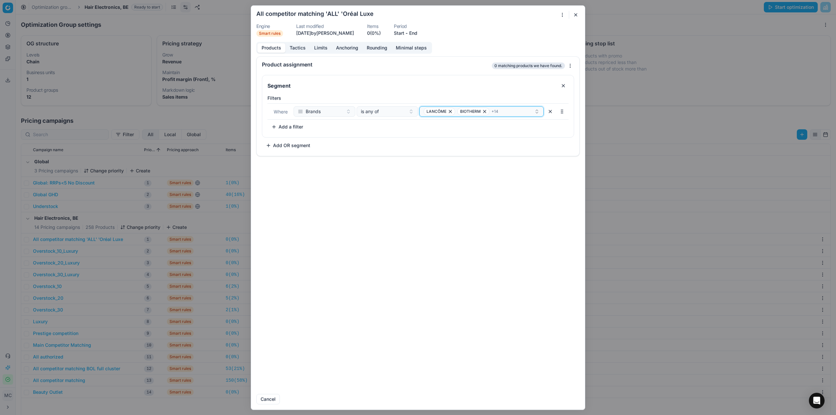
click at [495, 112] on span "+ 14" at bounding box center [495, 111] width 7 height 5
type input "MIU"
click at [487, 133] on div "[PERSON_NAME]" at bounding box center [482, 136] width 122 height 10
click at [568, 401] on button "Save" at bounding box center [567, 399] width 26 height 10
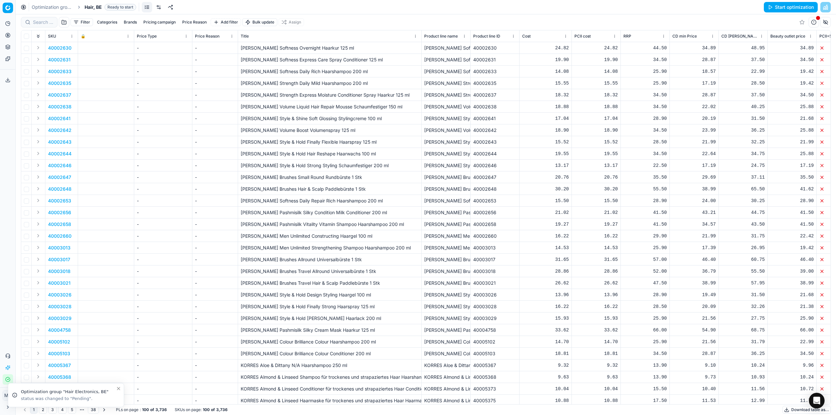
click at [158, 6] on link at bounding box center [159, 7] width 10 height 10
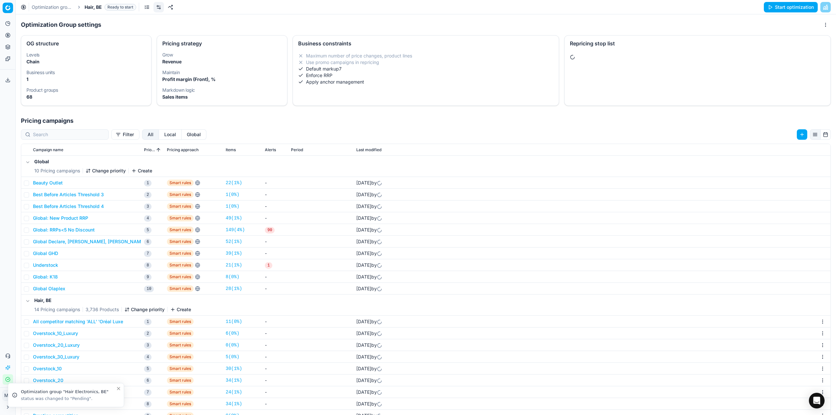
click at [106, 322] on button "All competitor matching 'ALL' 'Oréal Luxe" at bounding box center [78, 321] width 90 height 7
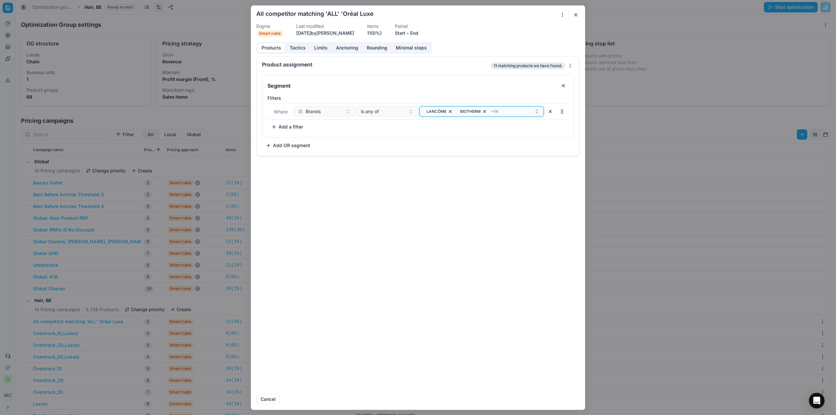
click at [473, 111] on span "BIOTHERM" at bounding box center [470, 111] width 21 height 5
type input "miu"
click at [477, 138] on div "[PERSON_NAME]" at bounding box center [482, 136] width 122 height 10
click at [567, 394] on button "Save" at bounding box center [567, 399] width 26 height 10
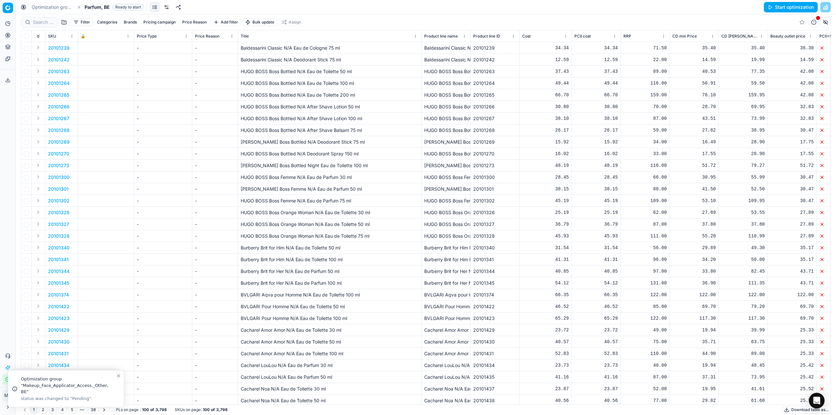
drag, startPoint x: 164, startPoint y: 5, endPoint x: 162, endPoint y: 8, distance: 3.5
click at [164, 5] on link at bounding box center [166, 7] width 10 height 10
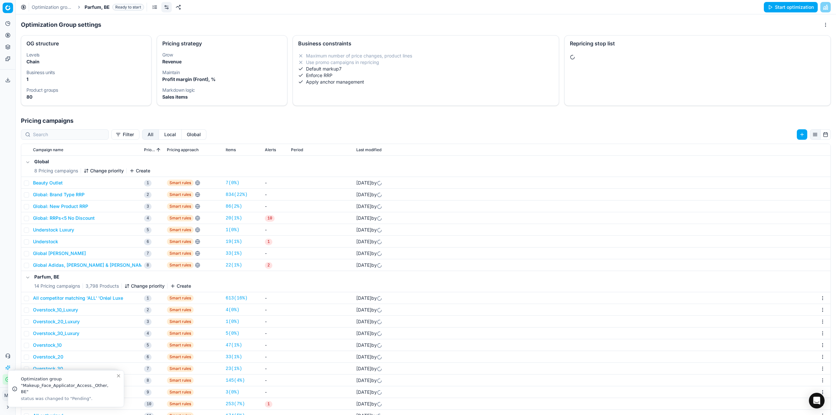
click at [102, 299] on button "All competitor matching 'ALL' 'Oréal Luxe" at bounding box center [78, 298] width 90 height 7
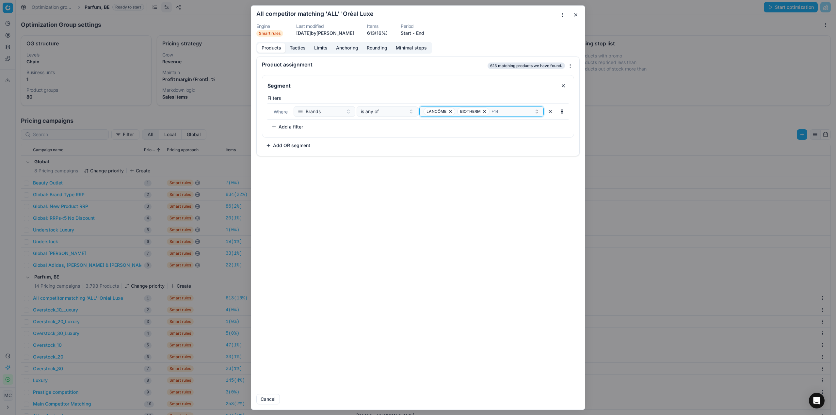
click at [511, 109] on div "LANCÔME BIOTHERM + 14" at bounding box center [479, 111] width 111 height 8
type input "miu"
click at [486, 133] on div "miu miu" at bounding box center [482, 136] width 122 height 10
click at [579, 399] on button "Save" at bounding box center [567, 399] width 26 height 10
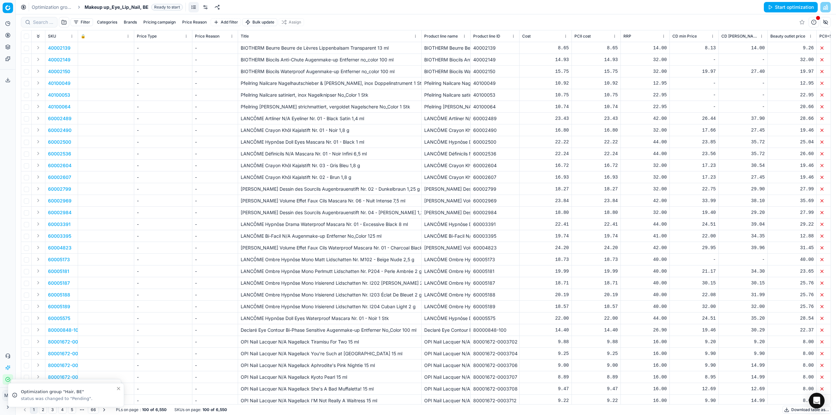
click at [207, 7] on link at bounding box center [205, 7] width 10 height 10
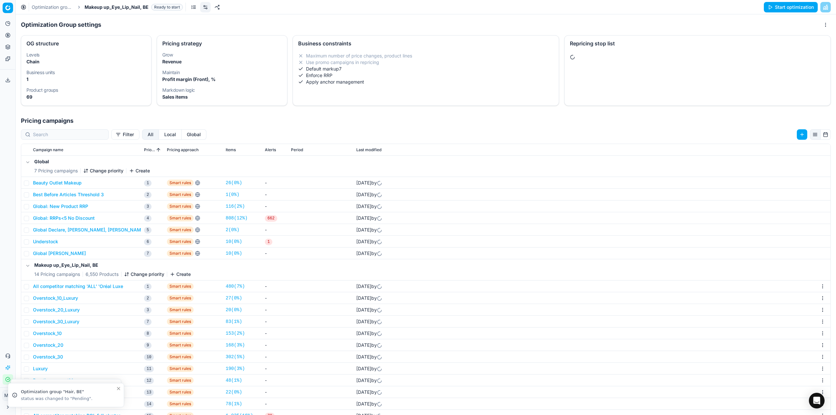
click at [87, 288] on button "All competitor matching 'ALL' 'Oréal Luxe" at bounding box center [78, 286] width 90 height 7
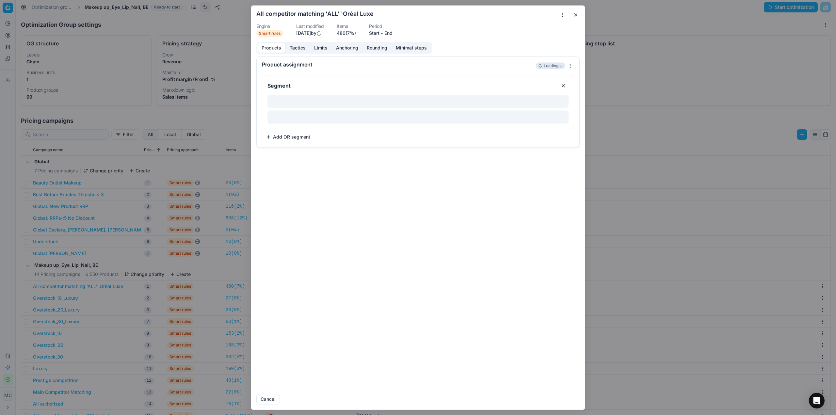
click at [300, 43] on button "Tactics" at bounding box center [297, 47] width 24 height 9
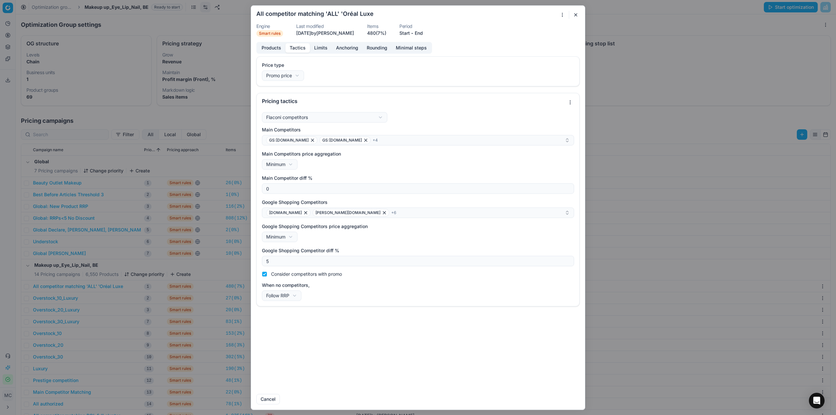
click at [273, 48] on button "Products" at bounding box center [271, 47] width 28 height 9
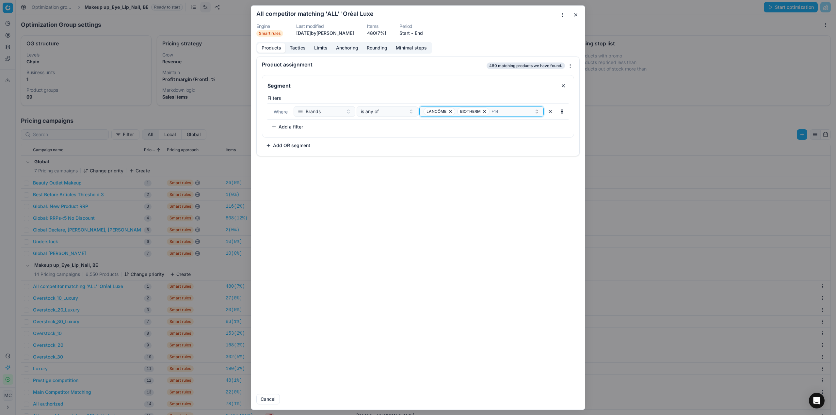
click at [502, 108] on div "LANCÔME BIOTHERM + 14" at bounding box center [479, 111] width 111 height 8
type input "miu"
click at [506, 133] on div "miu miu" at bounding box center [482, 136] width 122 height 10
click at [522, 304] on div "Product assignment Loading... Segment Filters Where Brands is any of LANCÔME BI…" at bounding box center [418, 222] width 334 height 333
click at [570, 402] on button "Save" at bounding box center [567, 399] width 26 height 10
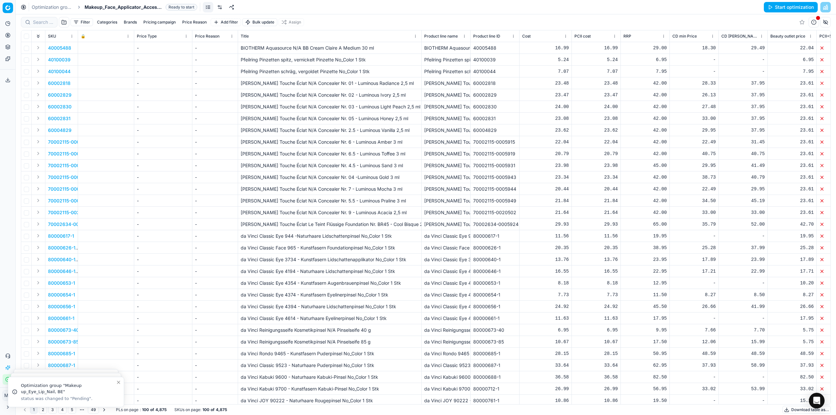
drag, startPoint x: 220, startPoint y: 5, endPoint x: 213, endPoint y: 11, distance: 9.5
click at [220, 5] on link at bounding box center [220, 7] width 10 height 10
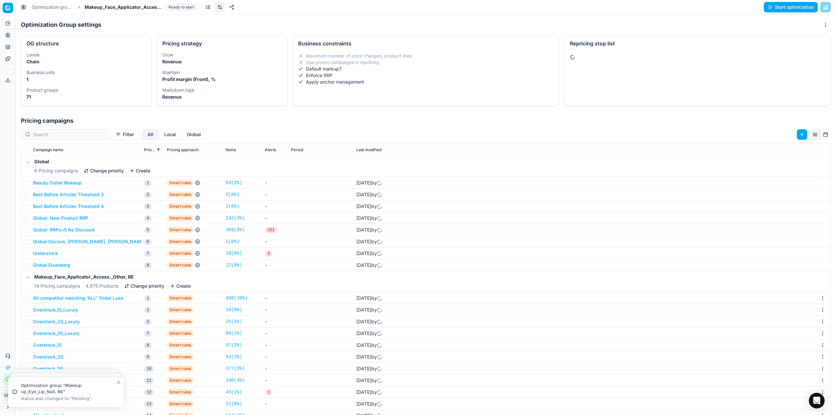
click at [89, 298] on button "All competitor matching 'ALL' 'Oréal Luxe" at bounding box center [78, 298] width 90 height 7
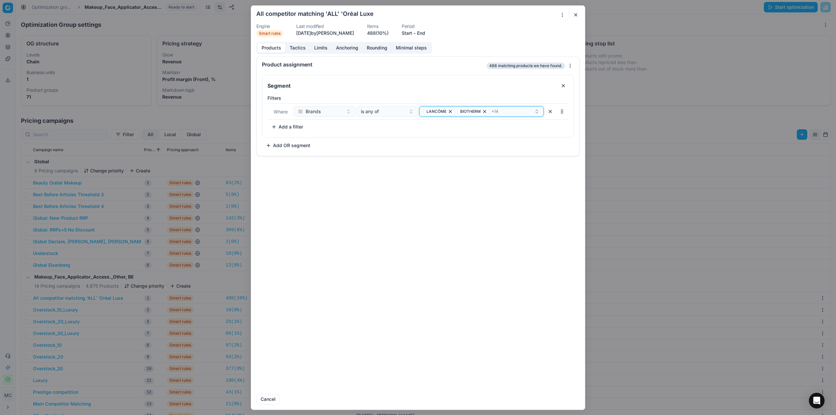
click at [510, 113] on div "LANCÔME BIOTHERM + 14" at bounding box center [479, 111] width 111 height 8
type input "miu"
click at [477, 140] on div "miu miu" at bounding box center [482, 136] width 122 height 10
click at [568, 396] on button "Save" at bounding box center [567, 399] width 26 height 10
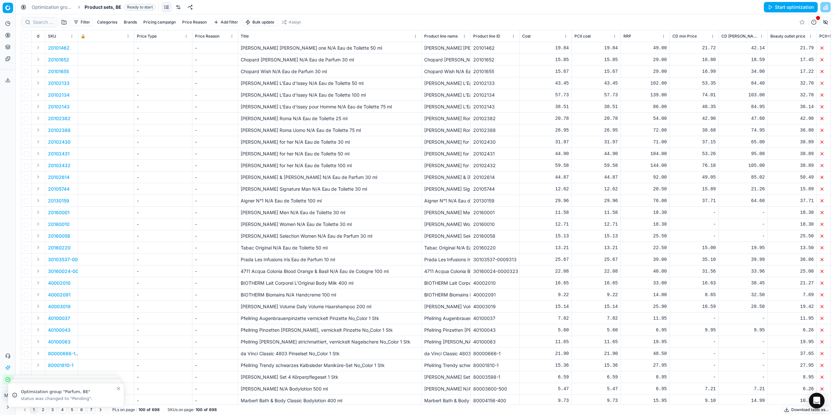
click at [176, 7] on link at bounding box center [178, 7] width 10 height 10
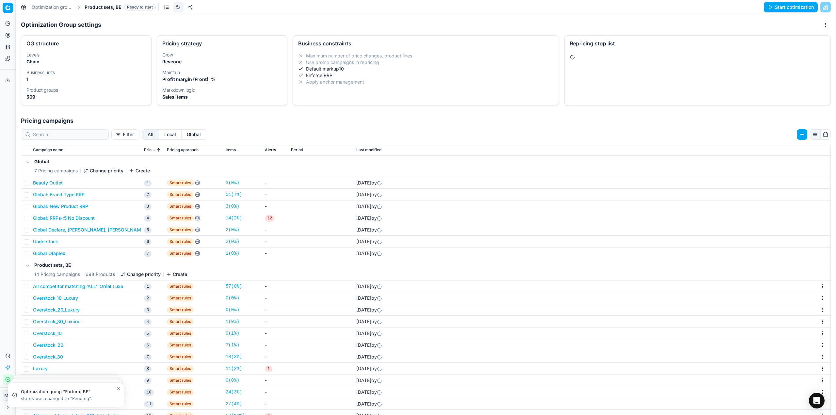
click at [91, 282] on td "All competitor matching 'ALL' 'Oréal Luxe" at bounding box center [85, 287] width 111 height 12
click at [96, 287] on button "All competitor matching 'ALL' 'Oréal Luxe" at bounding box center [78, 286] width 90 height 7
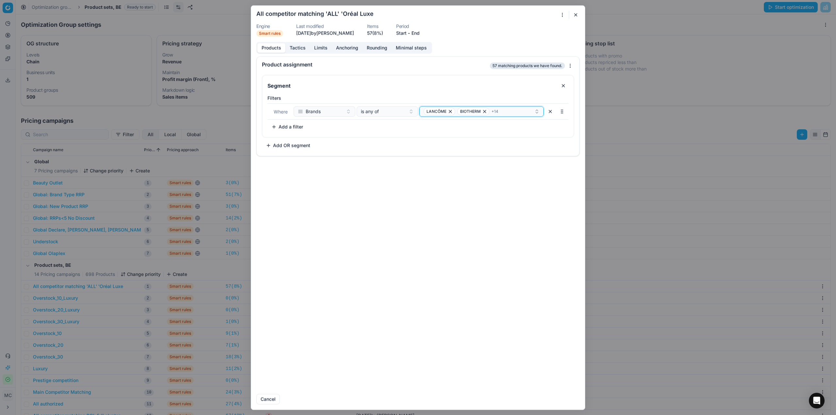
click at [498, 110] on span "+ 14" at bounding box center [495, 111] width 7 height 5
type input "miu"
click at [498, 136] on div "miu miu" at bounding box center [482, 136] width 122 height 10
drag, startPoint x: 572, startPoint y: 401, endPoint x: 573, endPoint y: 397, distance: 4.7
click at [573, 401] on button "Save" at bounding box center [567, 399] width 26 height 10
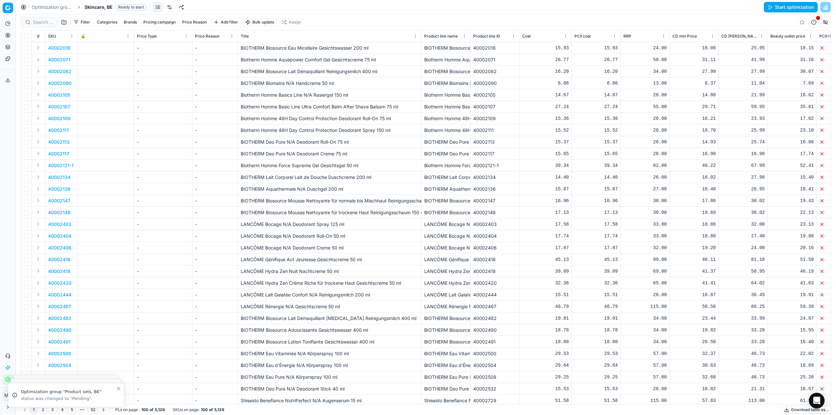
click at [173, 7] on link at bounding box center [169, 7] width 10 height 10
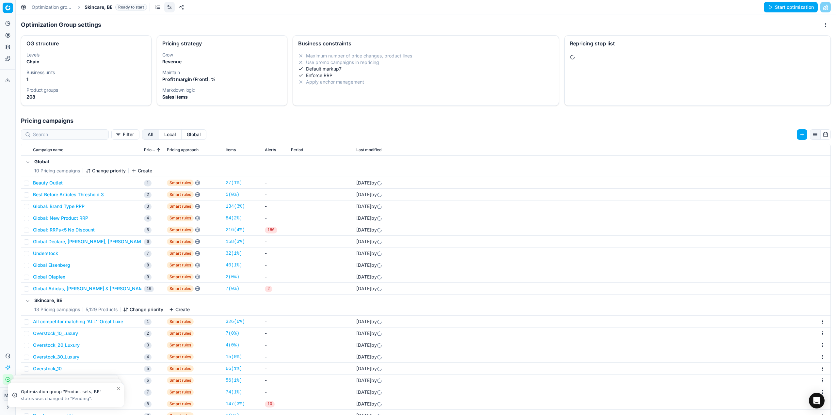
click at [107, 323] on button "All competitor matching 'ALL' 'Oréal Luxe" at bounding box center [78, 321] width 90 height 7
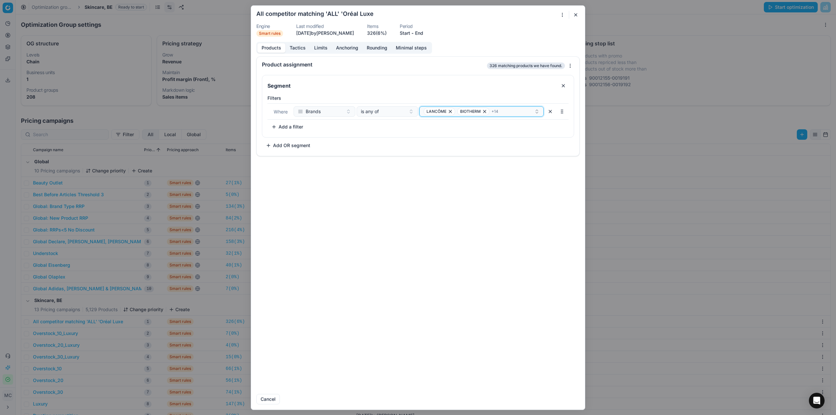
click at [505, 109] on div "LANCÔME BIOTHERM + 14" at bounding box center [479, 111] width 111 height 8
type input "miu"
click at [510, 136] on div "miu miu" at bounding box center [482, 136] width 122 height 10
click at [569, 396] on button "Save" at bounding box center [567, 399] width 26 height 10
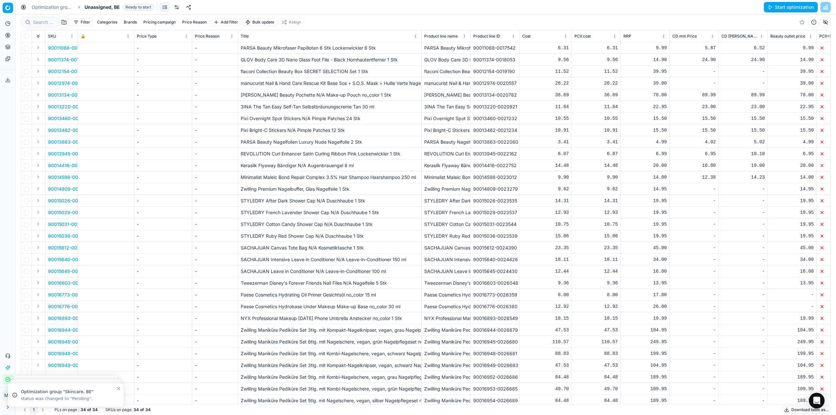
click at [173, 7] on link at bounding box center [176, 7] width 10 height 10
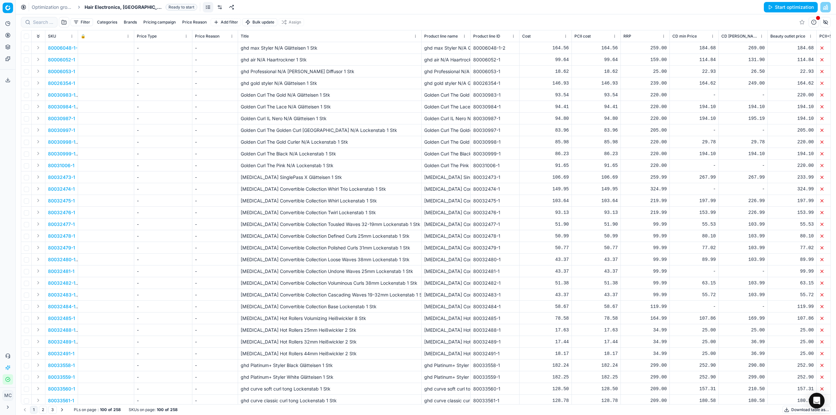
click at [215, 10] on link at bounding box center [220, 7] width 10 height 10
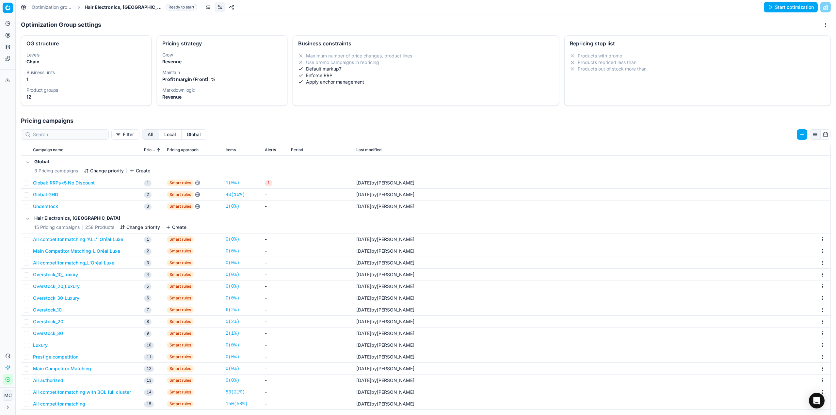
click at [115, 239] on button "All competitor matching 'ALL' 'Oréal Luxe" at bounding box center [78, 239] width 90 height 7
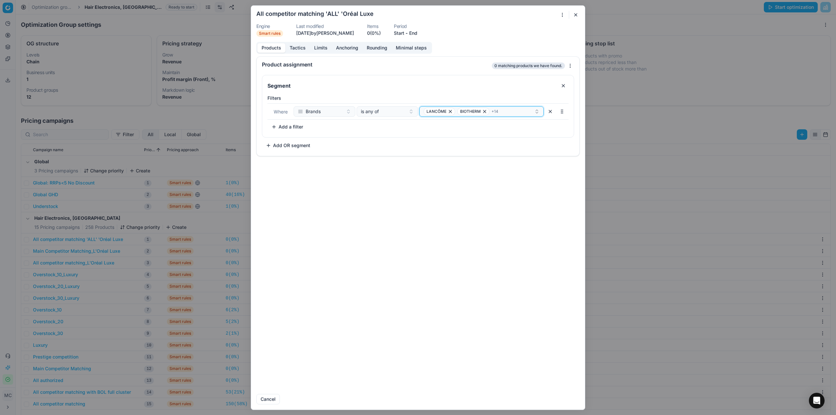
click at [505, 112] on div "LANCÔME BIOTHERM + 14" at bounding box center [479, 111] width 111 height 8
type input "miu"
click at [504, 138] on div "miu miu" at bounding box center [482, 136] width 122 height 10
click at [565, 401] on button "Save" at bounding box center [567, 399] width 26 height 10
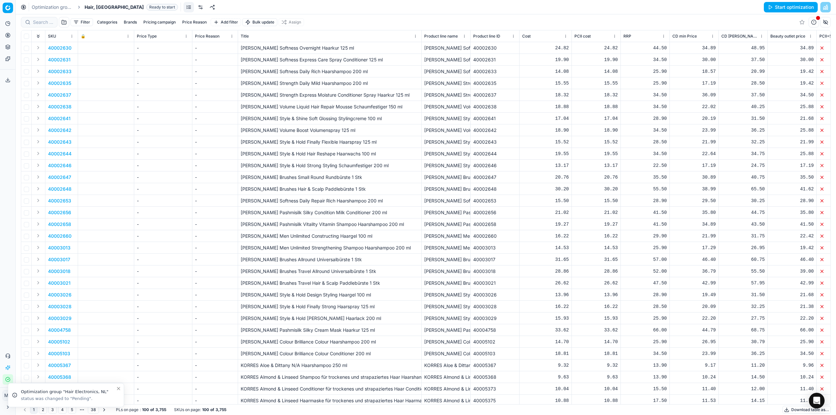
click at [195, 8] on link at bounding box center [200, 7] width 10 height 10
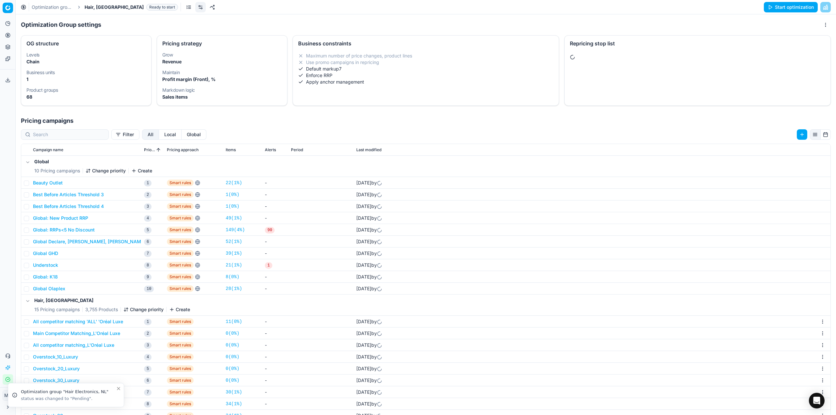
click at [87, 322] on button "All competitor matching 'ALL' 'Oréal Luxe" at bounding box center [78, 321] width 90 height 7
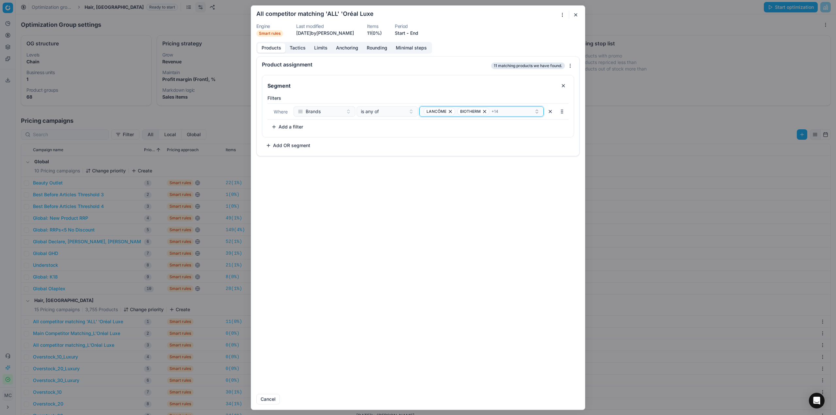
click at [516, 110] on div "LANCÔME BIOTHERM + 14" at bounding box center [479, 111] width 111 height 8
type input "miu"
click at [530, 133] on div "miu miu" at bounding box center [482, 136] width 122 height 10
click at [561, 399] on button "Save" at bounding box center [567, 399] width 26 height 10
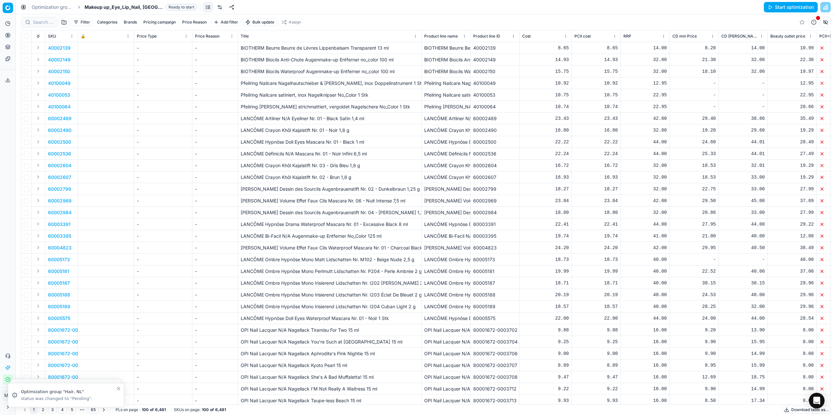
click at [215, 8] on link at bounding box center [220, 7] width 10 height 10
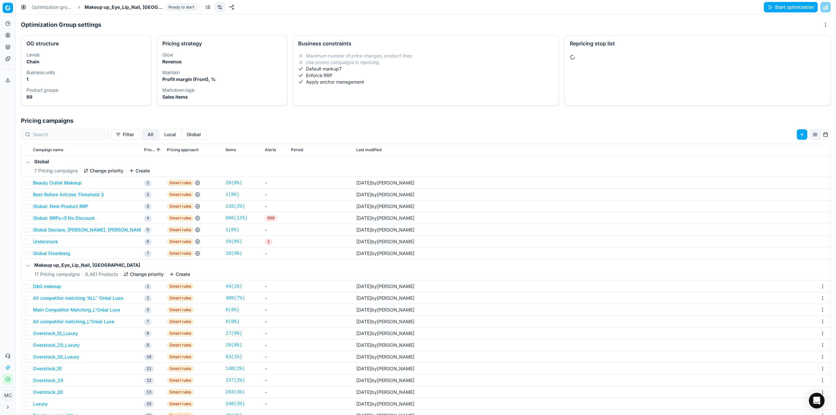
click at [106, 297] on button "All competitor matching 'ALL' 'Oréal Luxe" at bounding box center [78, 298] width 90 height 7
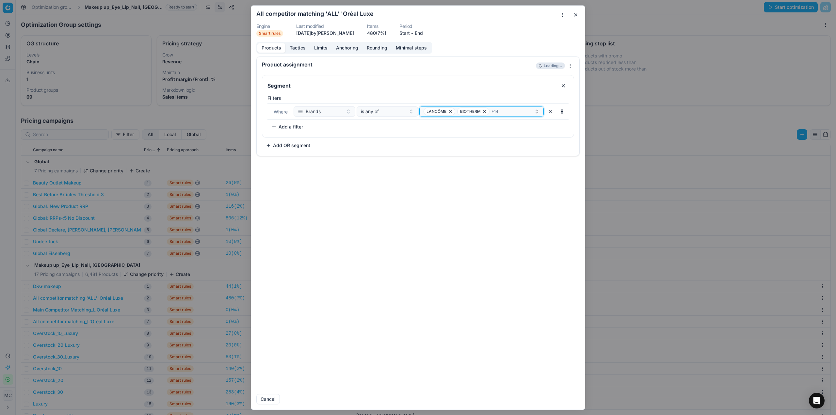
click at [510, 113] on div "LANCÔME BIOTHERM + 14" at bounding box center [479, 111] width 111 height 8
type input "miu"
click at [518, 134] on div "miu miu" at bounding box center [482, 136] width 122 height 10
click at [576, 400] on button "Save" at bounding box center [567, 399] width 26 height 10
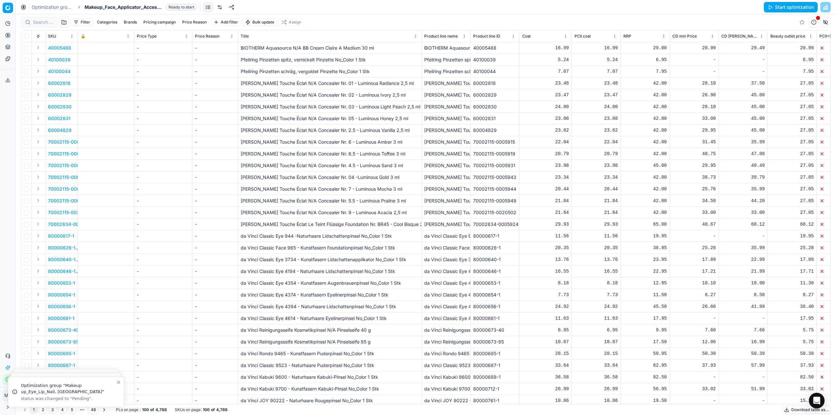
drag, startPoint x: 217, startPoint y: 7, endPoint x: 213, endPoint y: 12, distance: 6.1
click at [217, 7] on link at bounding box center [220, 7] width 10 height 10
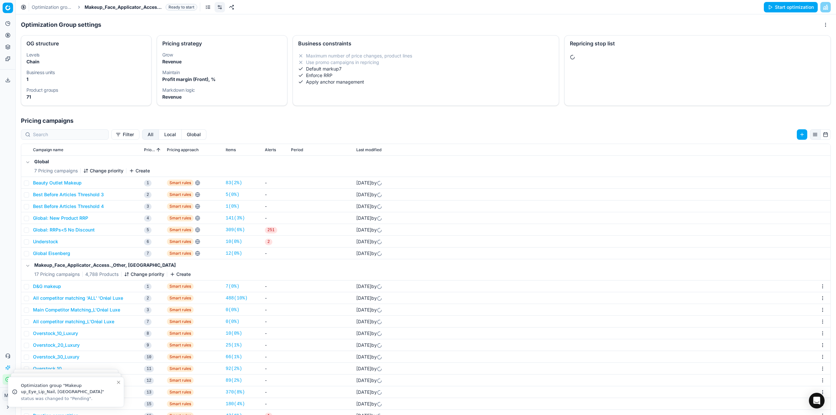
click at [91, 298] on button "All competitor matching 'ALL' 'Oréal Luxe" at bounding box center [78, 298] width 90 height 7
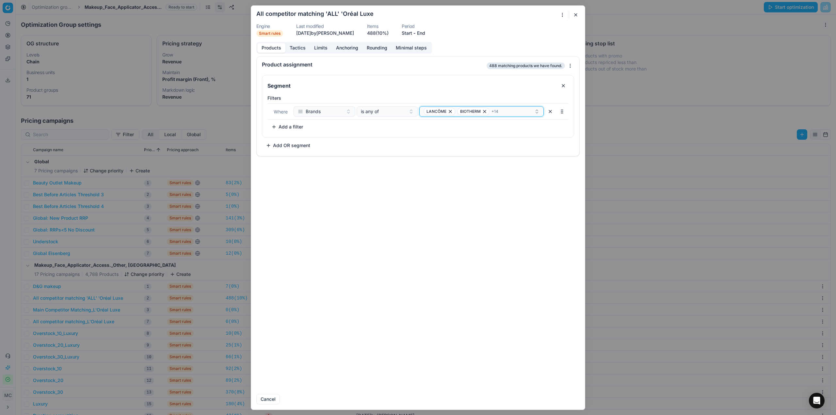
click at [511, 110] on div "LANCÔME BIOTHERM + 14" at bounding box center [479, 111] width 111 height 8
type input "miu"
click at [478, 136] on div "miu miu" at bounding box center [482, 136] width 122 height 10
click at [572, 402] on button "Save" at bounding box center [567, 399] width 26 height 10
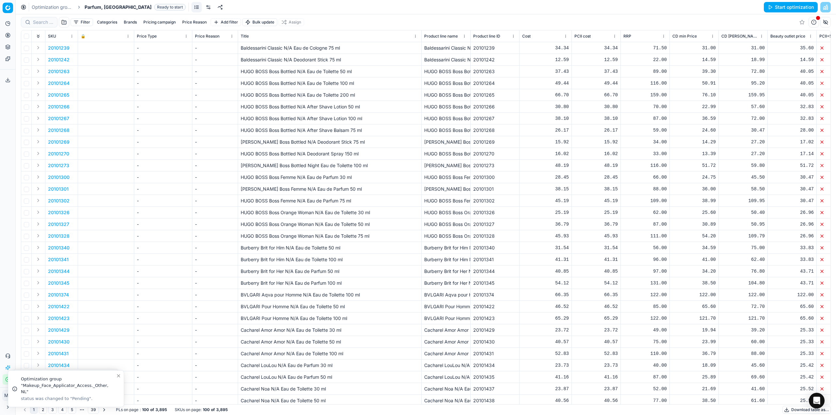
click at [203, 8] on link at bounding box center [208, 7] width 10 height 10
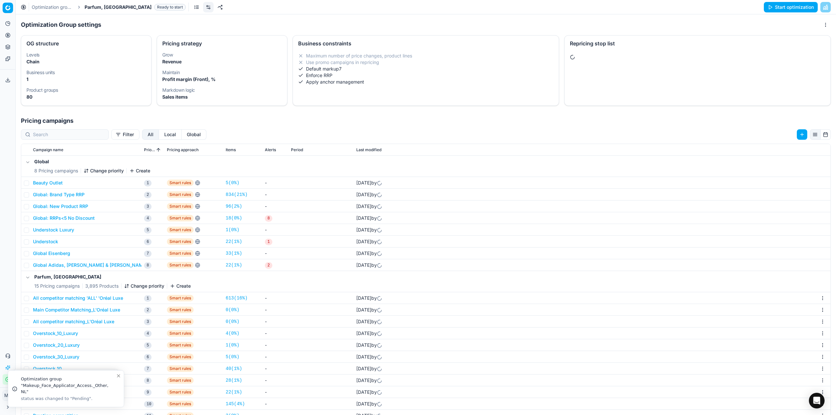
click at [114, 299] on button "All competitor matching 'ALL' 'Oréal Luxe" at bounding box center [78, 298] width 90 height 7
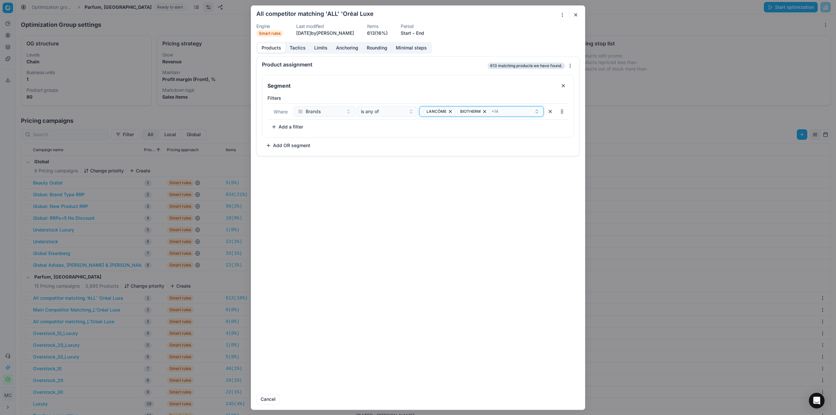
click at [512, 116] on button "LANCÔME BIOTHERM + 14" at bounding box center [481, 111] width 124 height 10
type input "miu"
click at [513, 140] on div "miu miu" at bounding box center [482, 136] width 122 height 10
click at [568, 395] on button "Save" at bounding box center [567, 399] width 26 height 10
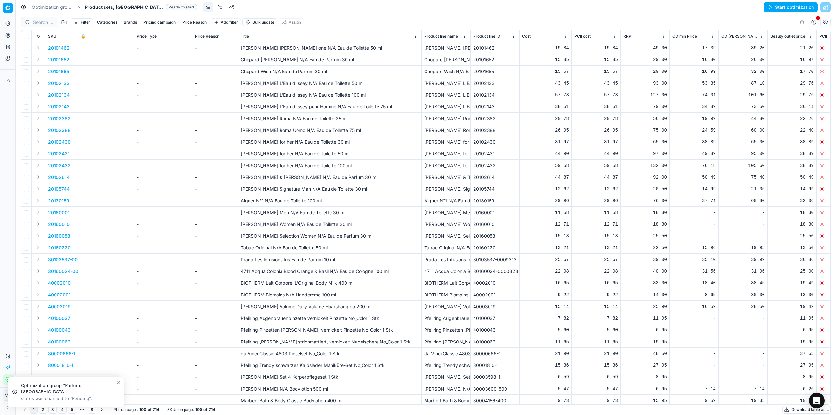
click at [215, 7] on link at bounding box center [220, 7] width 10 height 10
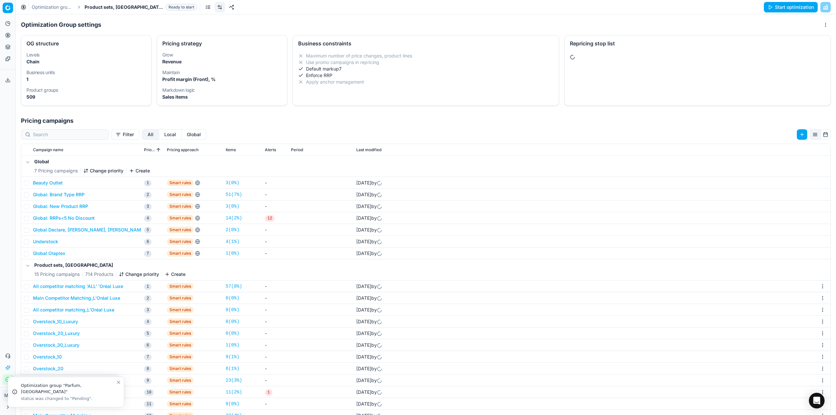
click at [85, 289] on button "All competitor matching 'ALL' 'Oréal Luxe" at bounding box center [78, 286] width 90 height 7
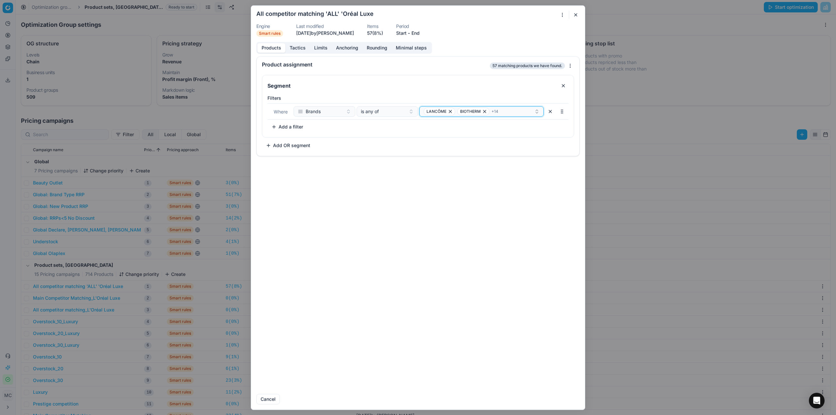
click at [513, 115] on div "LANCÔME BIOTHERM + 14" at bounding box center [479, 111] width 111 height 8
type input "miu"
click at [503, 138] on div "miu miu" at bounding box center [482, 136] width 122 height 10
click at [572, 399] on button "Save" at bounding box center [567, 399] width 26 height 10
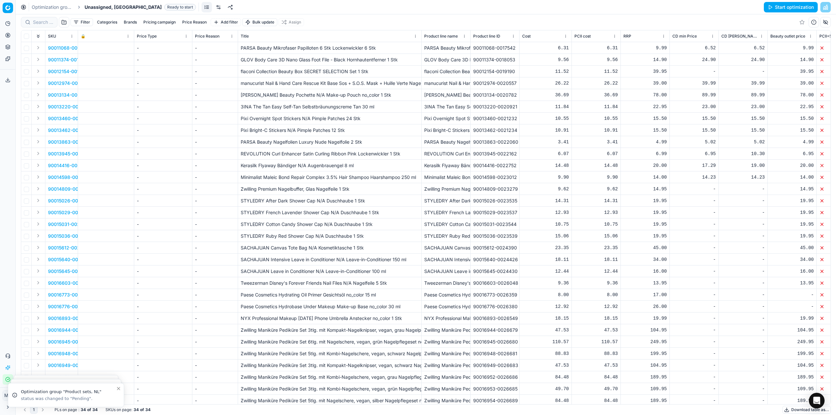
click at [213, 10] on link at bounding box center [218, 7] width 10 height 10
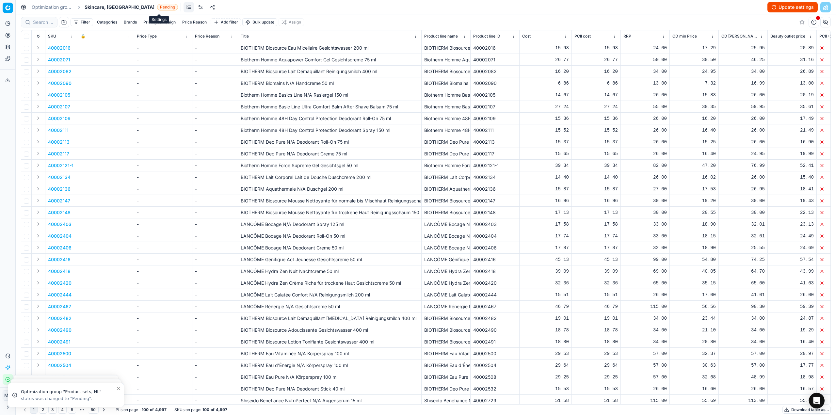
drag, startPoint x: 162, startPoint y: 6, endPoint x: 163, endPoint y: 19, distance: 12.4
click at [195, 6] on link at bounding box center [200, 7] width 10 height 10
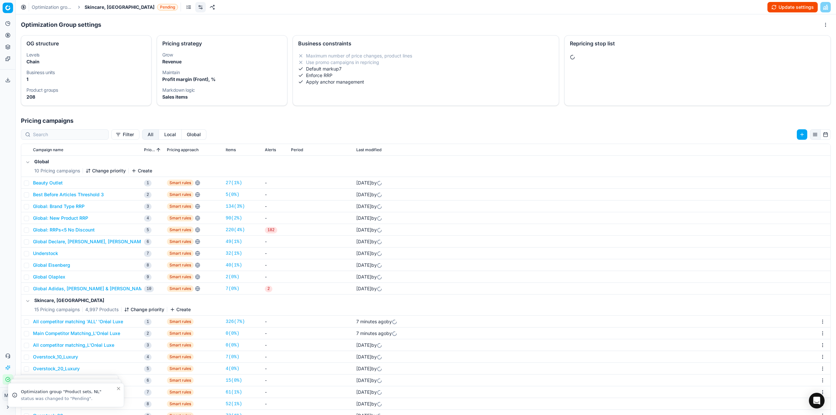
click at [114, 323] on button "All competitor matching 'ALL' 'Oréal Luxe" at bounding box center [78, 321] width 90 height 7
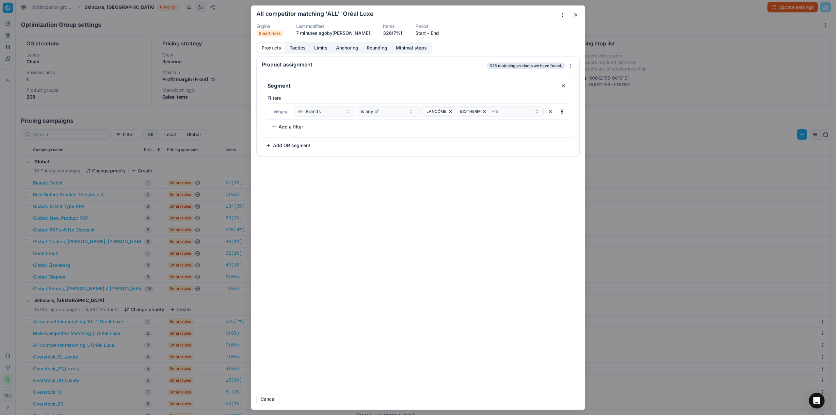
click at [575, 12] on button "button" at bounding box center [576, 15] width 8 height 8
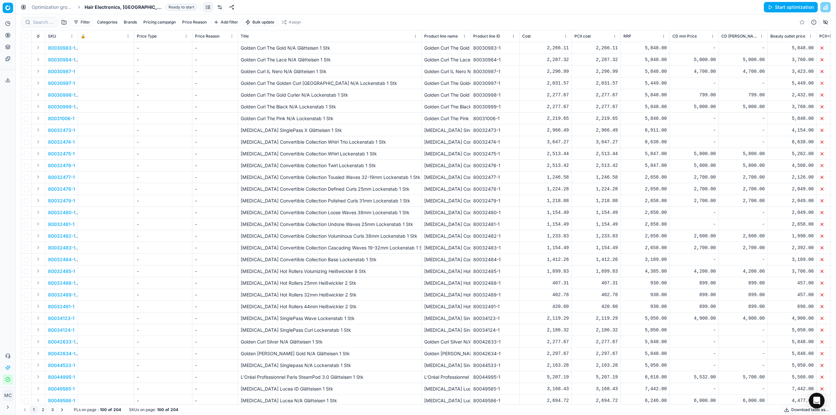
click at [215, 10] on link at bounding box center [220, 7] width 10 height 10
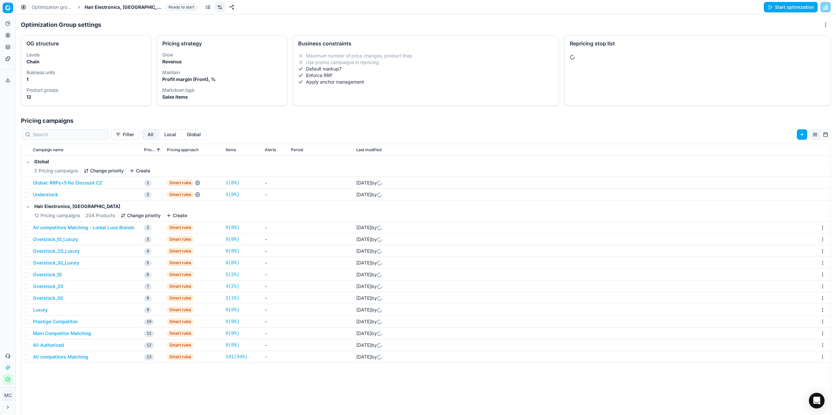
click at [108, 225] on button "All competitors Matching - Loreal Luxe Brands" at bounding box center [84, 227] width 102 height 7
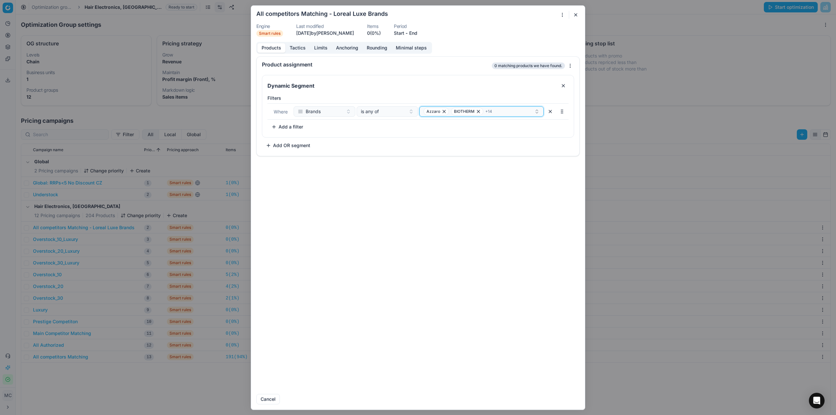
click at [501, 108] on div "Azzaro BIOTHERM + 14" at bounding box center [479, 111] width 111 height 8
type input "miu"
click at [506, 139] on div "miu miu" at bounding box center [482, 136] width 122 height 10
drag, startPoint x: 572, startPoint y: 395, endPoint x: 577, endPoint y: 362, distance: 34.0
click at [572, 395] on button "Save" at bounding box center [567, 399] width 26 height 10
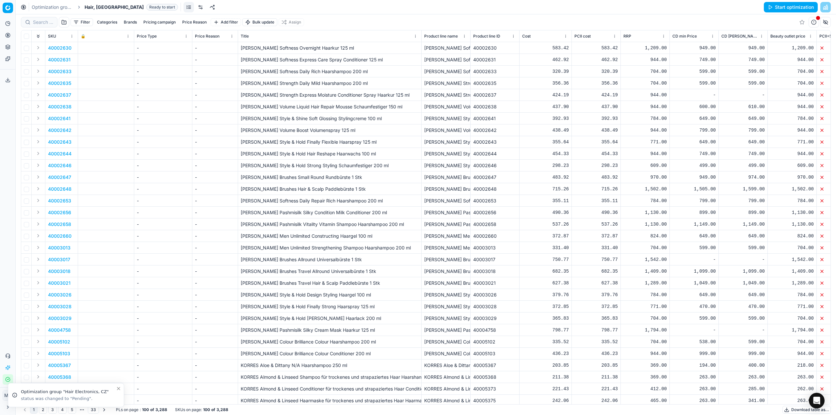
click at [195, 7] on link at bounding box center [200, 7] width 10 height 10
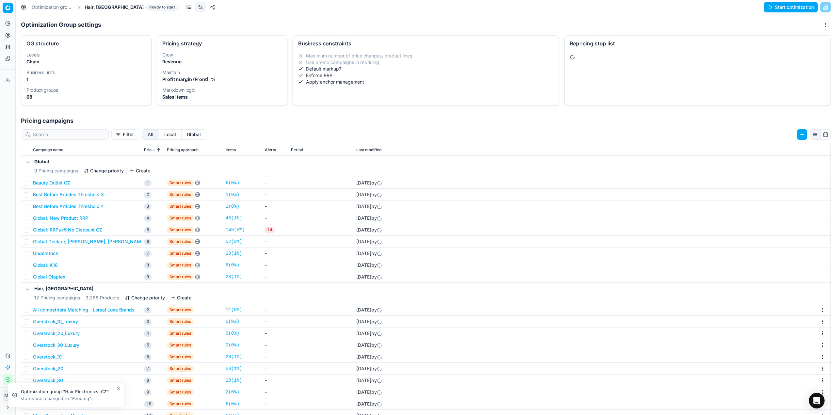
click at [82, 312] on button "All competitors Matching - Loreal Luxe Brands" at bounding box center [84, 310] width 102 height 7
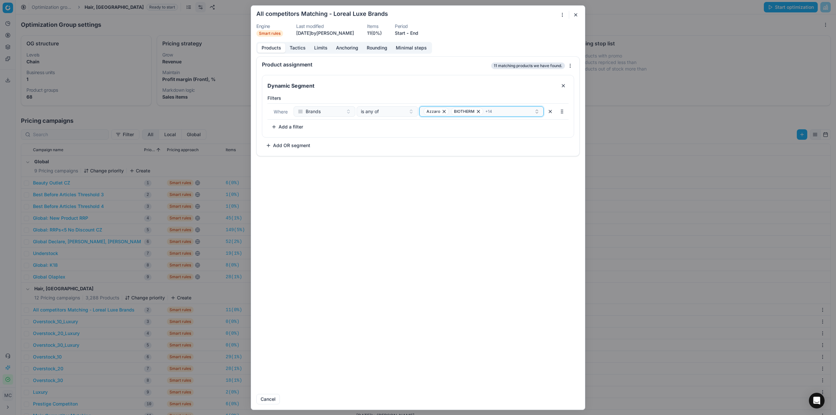
click at [508, 116] on button "Azzaro BIOTHERM + 14" at bounding box center [481, 111] width 124 height 10
type input "miu"
click at [503, 135] on div "miu miu" at bounding box center [482, 136] width 122 height 10
click at [577, 399] on button "Save" at bounding box center [567, 399] width 26 height 10
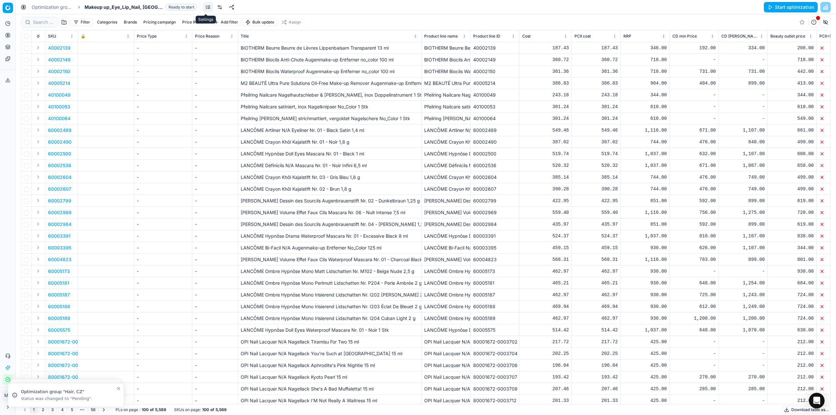
click at [215, 7] on link at bounding box center [220, 7] width 10 height 10
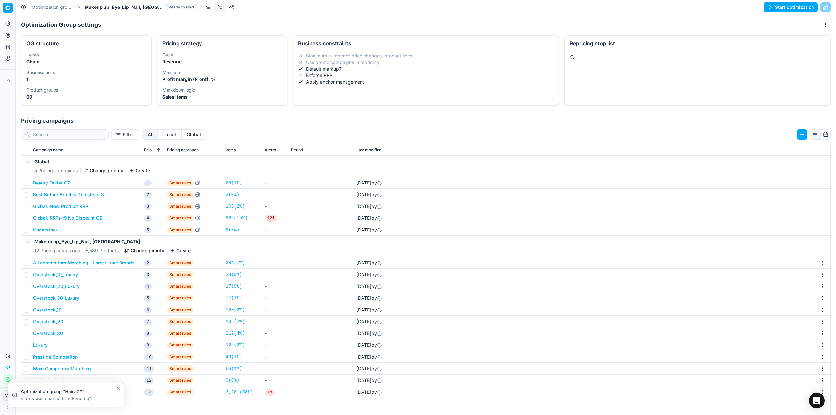
click at [91, 264] on button "All competitors Matching - Loreal Luxe Brands" at bounding box center [84, 263] width 102 height 7
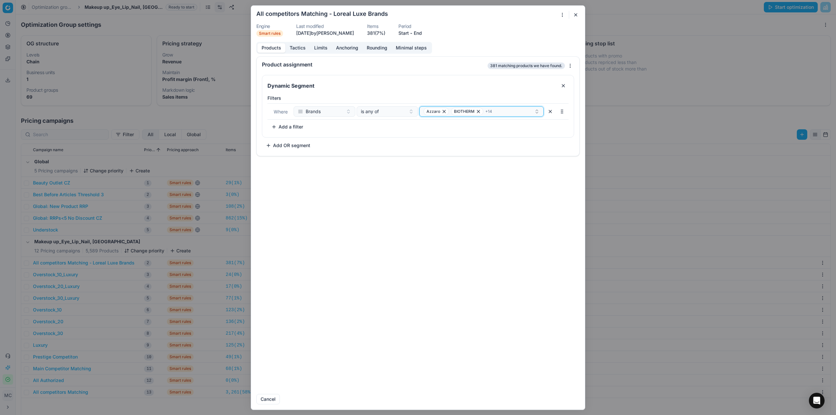
click at [519, 114] on div "Azzaro BIOTHERM + 14" at bounding box center [479, 111] width 111 height 8
type input "miu"
click at [528, 137] on div "miu miu" at bounding box center [482, 136] width 122 height 10
click at [569, 399] on button "Save" at bounding box center [567, 399] width 26 height 10
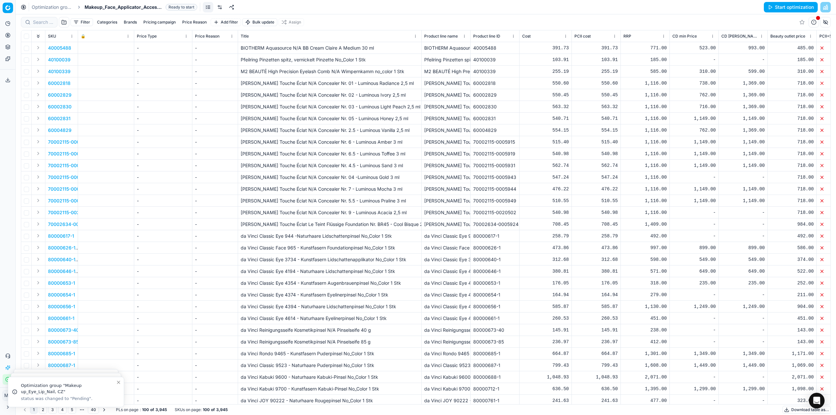
click at [219, 7] on link at bounding box center [220, 7] width 10 height 10
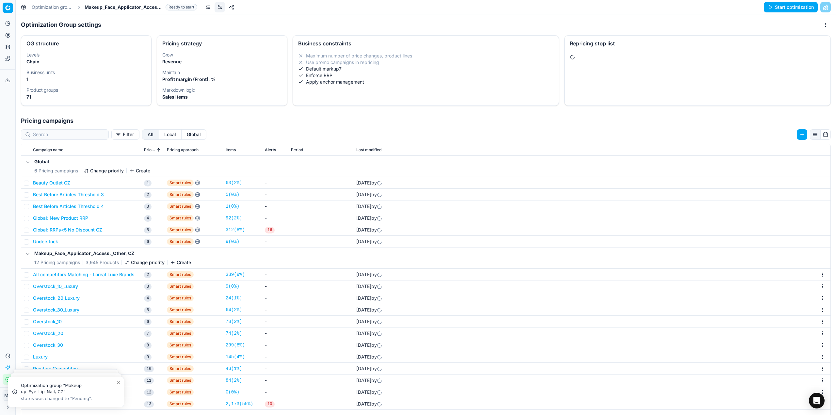
click at [113, 274] on button "All competitors Matching - Loreal Luxe Brands" at bounding box center [84, 274] width 102 height 7
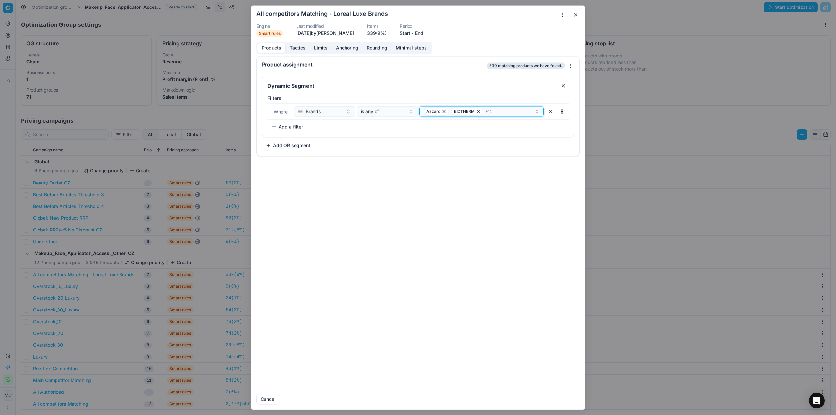
click at [498, 113] on div "Azzaro BIOTHERM + 14" at bounding box center [479, 111] width 111 height 8
type input "miu"
click at [492, 132] on div "miu miu" at bounding box center [482, 136] width 122 height 10
click at [575, 402] on button "Save" at bounding box center [567, 399] width 26 height 10
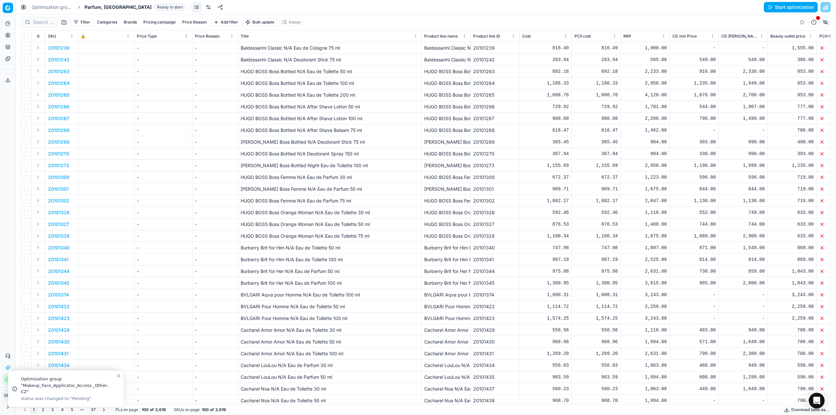
drag, startPoint x: 164, startPoint y: 7, endPoint x: 162, endPoint y: 13, distance: 6.9
click at [203, 7] on link at bounding box center [208, 7] width 10 height 10
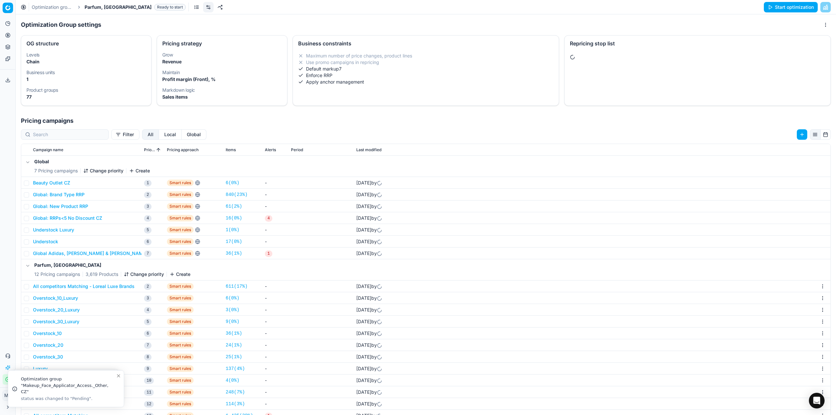
click at [93, 289] on button "All competitors Matching - Loreal Luxe Brands" at bounding box center [84, 286] width 102 height 7
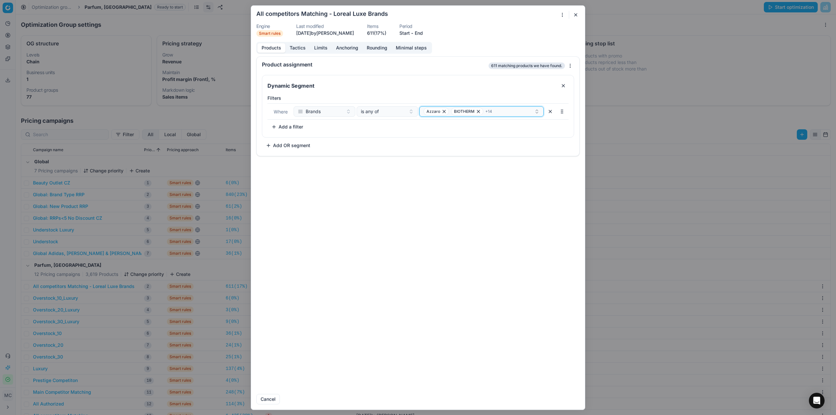
click at [493, 112] on div "Azzaro BIOTHERM + 14" at bounding box center [479, 111] width 111 height 8
type input "miu"
click at [505, 138] on div "miu miu" at bounding box center [482, 136] width 122 height 10
click at [570, 392] on div "Cancel Revert Save and update Save" at bounding box center [417, 397] width 323 height 16
click at [570, 394] on button "Save" at bounding box center [567, 399] width 26 height 10
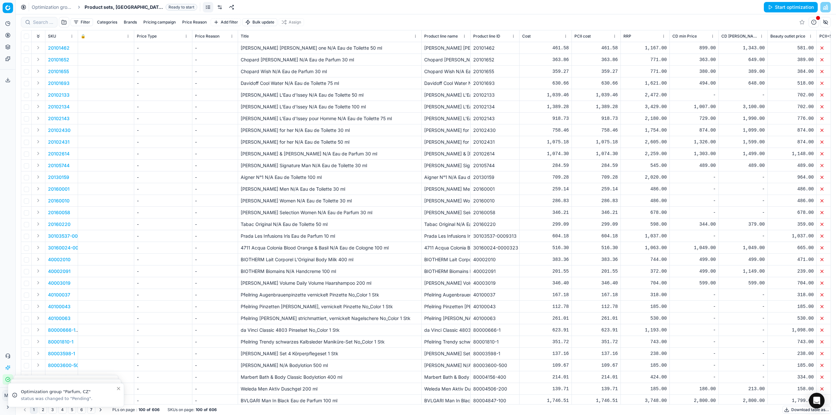
click at [215, 6] on link at bounding box center [220, 7] width 10 height 10
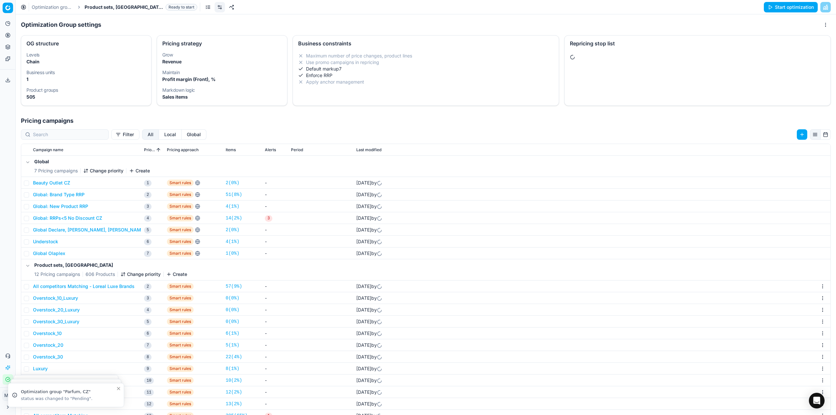
click at [117, 284] on button "All competitors Matching - Loreal Luxe Brands" at bounding box center [84, 286] width 102 height 7
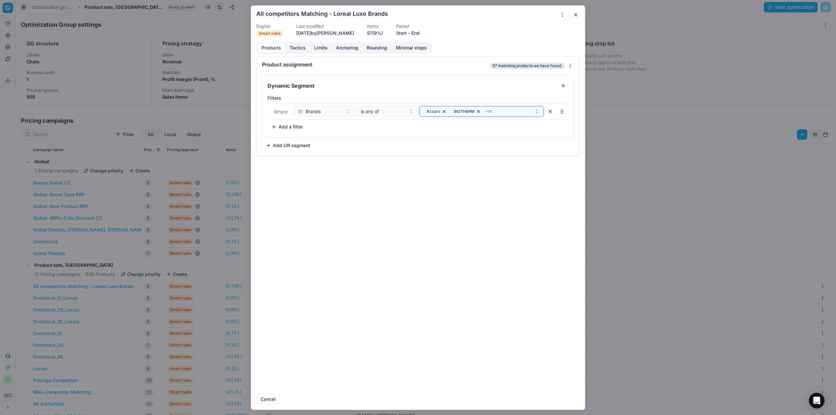
click at [501, 111] on div "Azzaro BIOTHERM + 14" at bounding box center [479, 111] width 111 height 8
type input "miu"
click at [509, 139] on div "miu miu" at bounding box center [482, 136] width 122 height 10
drag, startPoint x: 572, startPoint y: 400, endPoint x: 605, endPoint y: 310, distance: 96.2
click at [572, 400] on button "Save" at bounding box center [567, 399] width 26 height 10
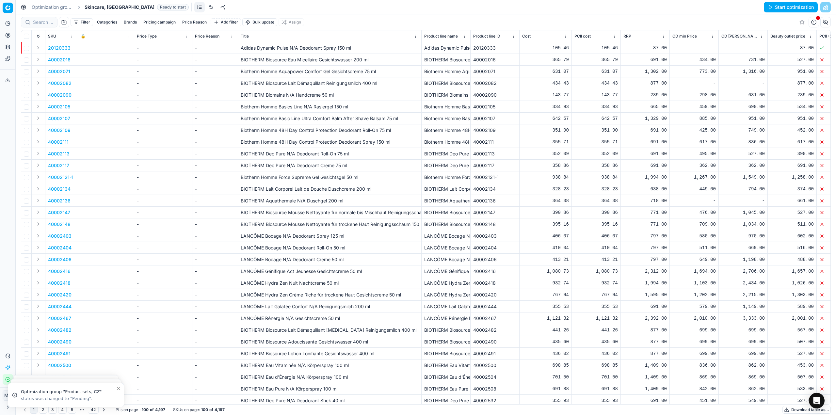
click at [206, 8] on link at bounding box center [211, 7] width 10 height 10
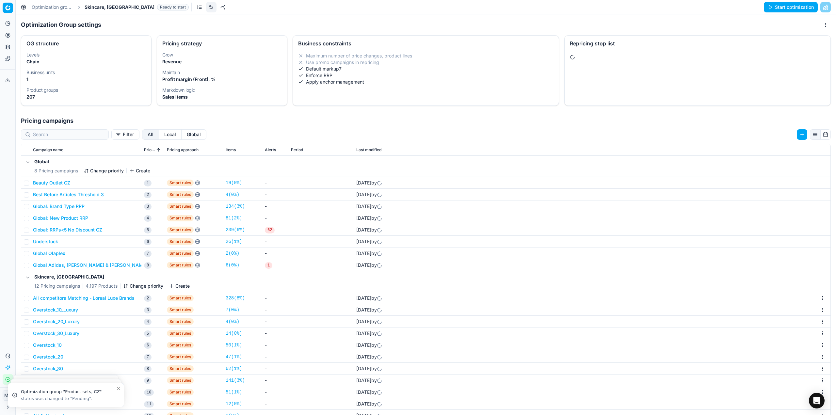
click at [78, 297] on button "All competitors Matching - Loreal Luxe Brands" at bounding box center [84, 298] width 102 height 7
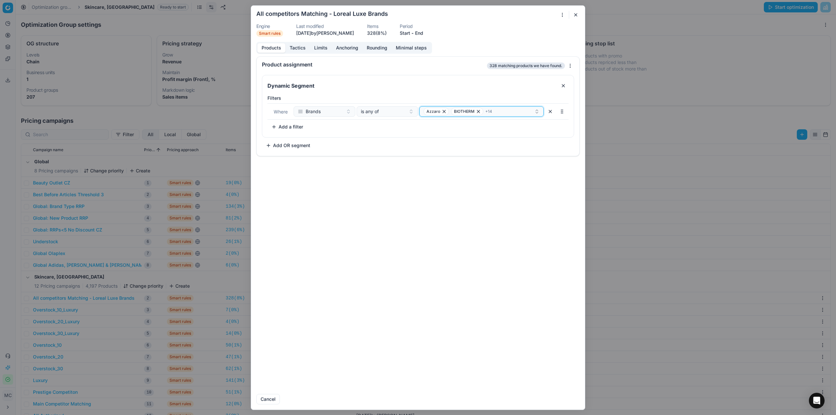
click at [501, 107] on button "Azzaro BIOTHERM + 14" at bounding box center [481, 111] width 124 height 10
type input "miu"
click at [514, 137] on div "miu miu" at bounding box center [482, 136] width 122 height 10
click at [580, 403] on form "We are saving PC settings. Please wait, it should take a few minutes All compet…" at bounding box center [418, 208] width 334 height 404
click at [571, 397] on button "Save" at bounding box center [567, 399] width 26 height 10
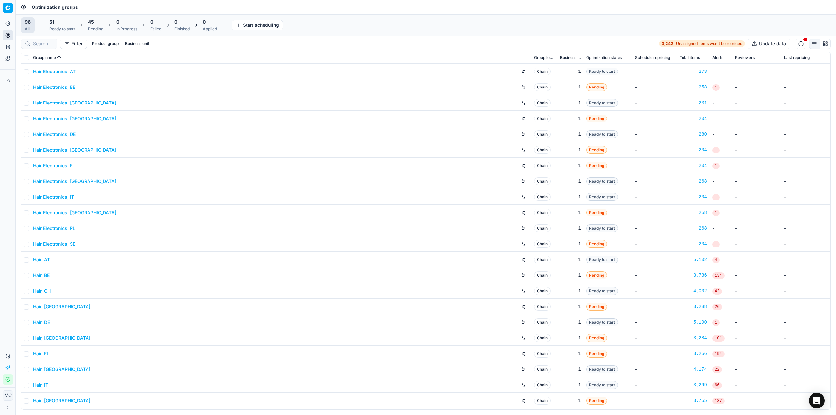
click at [91, 24] on span "45" at bounding box center [91, 22] width 6 height 7
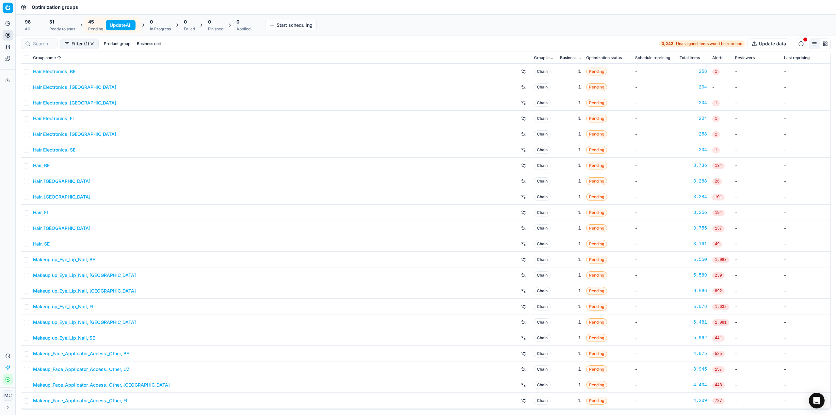
click at [131, 24] on button "Update All" at bounding box center [121, 25] width 30 height 10
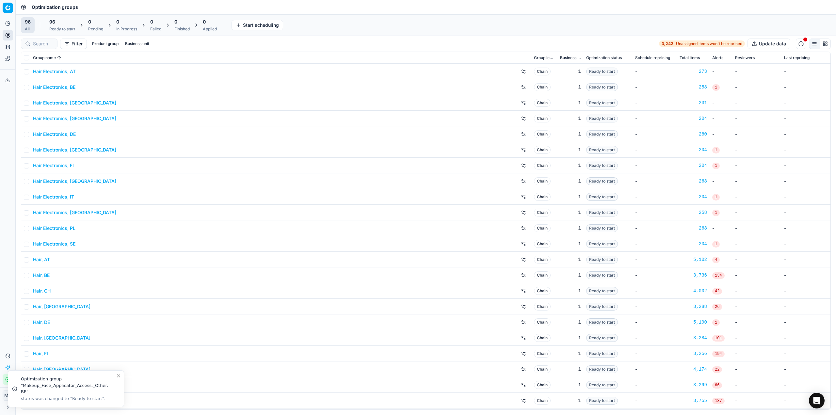
click at [89, 23] on span "0" at bounding box center [89, 22] width 3 height 7
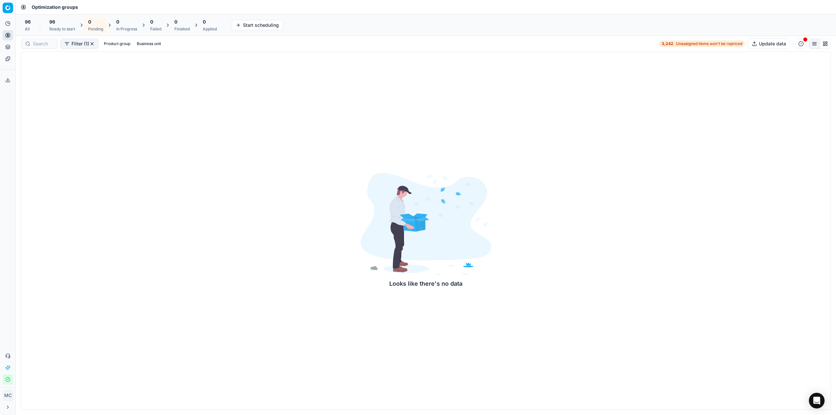
click at [63, 22] on div "96" at bounding box center [62, 22] width 26 height 7
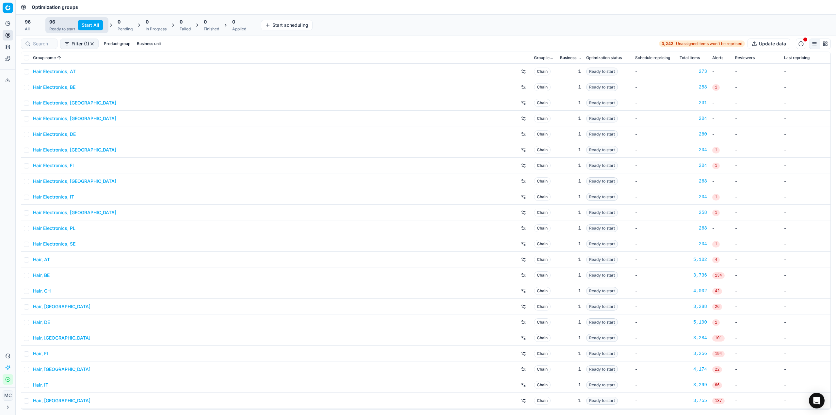
click at [89, 26] on button "Start All" at bounding box center [90, 25] width 25 height 10
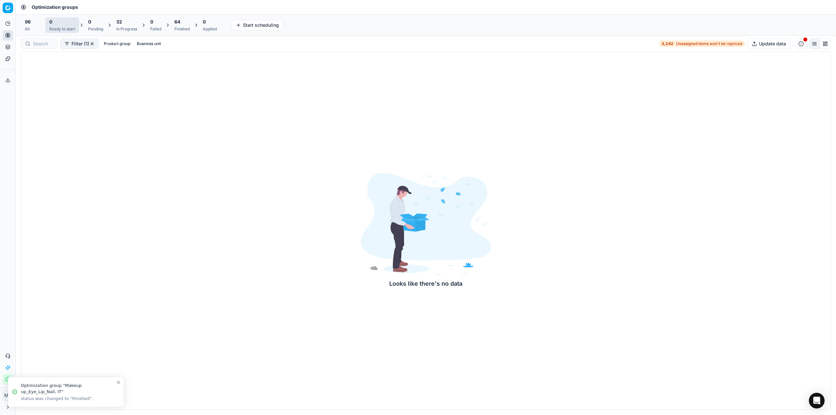
click at [127, 8] on div "Optimization groups" at bounding box center [426, 7] width 821 height 14
click at [115, 8] on div "Optimization groups" at bounding box center [426, 7] width 821 height 14
click at [152, 3] on div "Optimization groups" at bounding box center [426, 7] width 821 height 14
click at [177, 31] on div "Finished" at bounding box center [181, 28] width 15 height 5
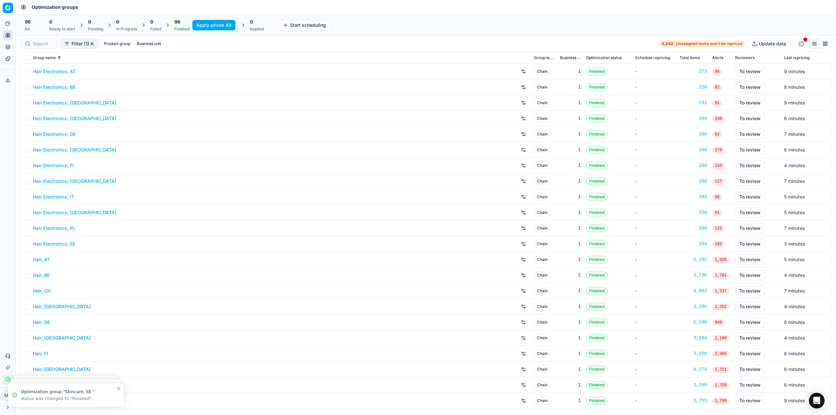
click at [204, 28] on button "Apply prices All" at bounding box center [213, 25] width 43 height 10
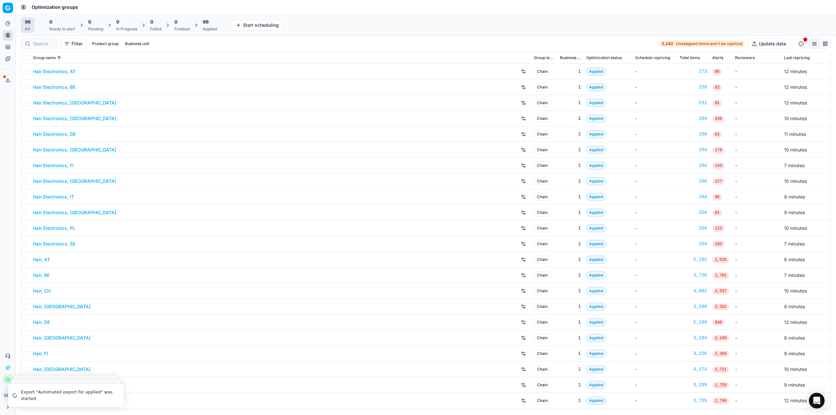
click at [211, 23] on div "96" at bounding box center [210, 22] width 14 height 7
click at [224, 23] on button "Export prices All" at bounding box center [242, 25] width 44 height 10
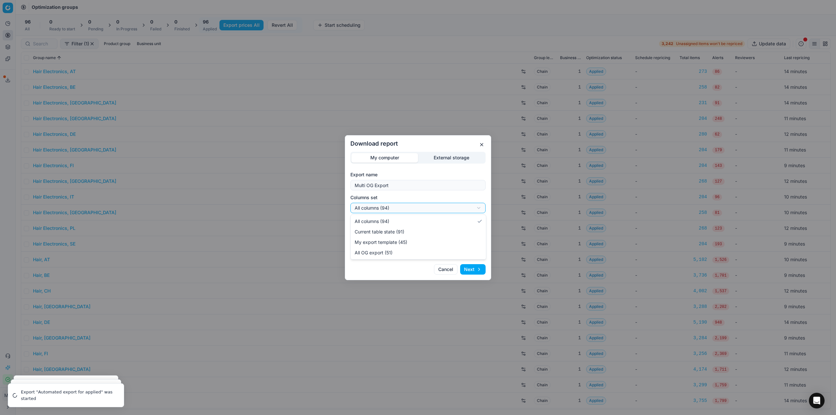
click at [427, 210] on div "Download report My computer External storage Export name Multi OG Export Column…" at bounding box center [418, 207] width 836 height 415
select select "custom"
click at [383, 227] on div "Download report My computer External storage Export name Multi OG Export Column…" at bounding box center [418, 207] width 836 height 415
select select "csv"
click at [468, 269] on button "Next" at bounding box center [472, 269] width 25 height 10
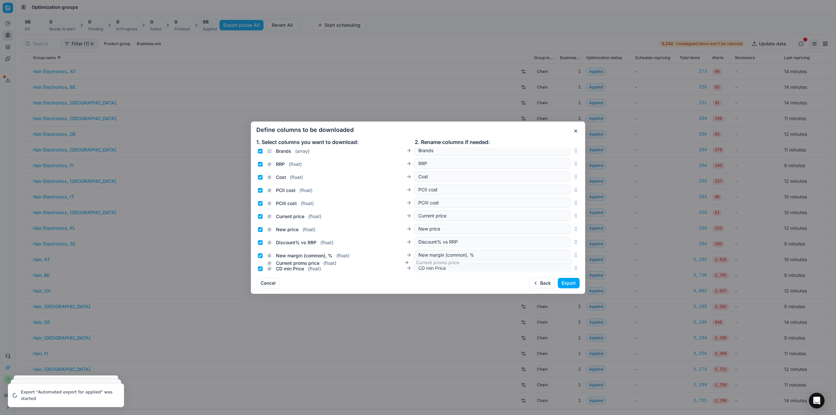
scroll to position [98, 0]
drag, startPoint x: 570, startPoint y: 210, endPoint x: 556, endPoint y: 187, distance: 27.2
click at [556, 187] on div "Current promo price ( float ) Current promo price" at bounding box center [417, 186] width 323 height 13
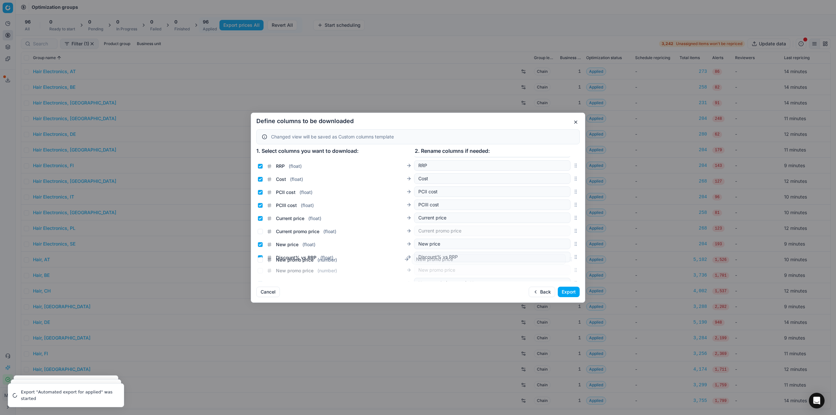
scroll to position [78, 0]
drag, startPoint x: 570, startPoint y: 218, endPoint x: 559, endPoint y: 241, distance: 25.9
click at [559, 241] on div "New promo price ( number ) New promo price" at bounding box center [417, 241] width 323 height 13
drag, startPoint x: 259, startPoint y: 230, endPoint x: 262, endPoint y: 238, distance: 8.2
click at [259, 231] on input "New price ( float )" at bounding box center [260, 228] width 5 height 5
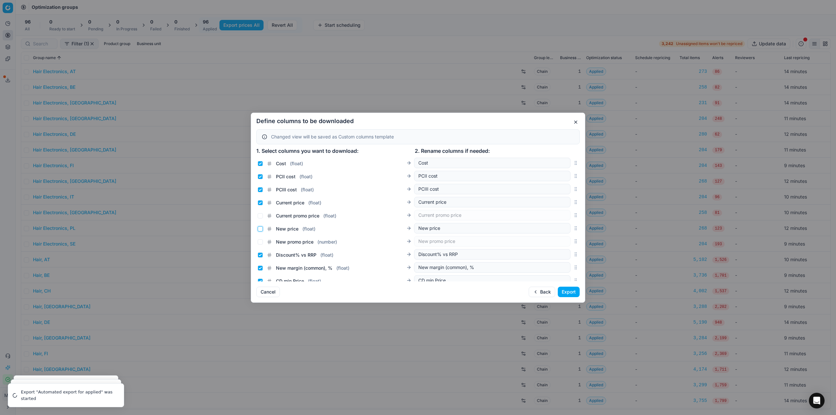
checkbox input "false"
click at [259, 243] on input "New promo price ( number )" at bounding box center [260, 241] width 5 height 5
checkbox input "true"
click at [259, 200] on div "Current price ( float )" at bounding box center [290, 203] width 64 height 7
click at [259, 203] on input "Current price ( float )" at bounding box center [260, 202] width 5 height 5
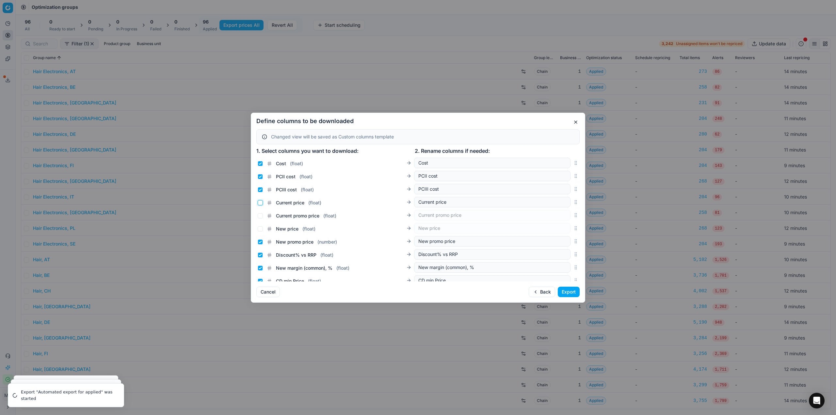
checkbox input "false"
click at [260, 215] on input "Current promo price ( float )" at bounding box center [260, 215] width 5 height 5
checkbox input "true"
click at [577, 293] on button "Export" at bounding box center [569, 292] width 22 height 10
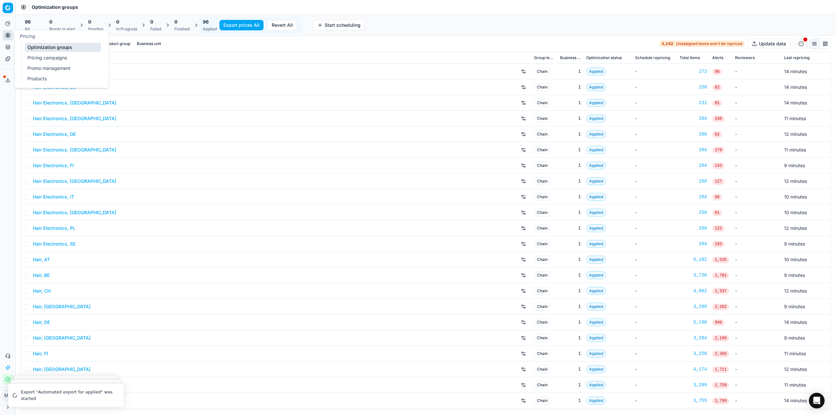
click at [8, 36] on icon at bounding box center [8, 35] width 2 height 2
click at [154, 7] on div "Optimization groups" at bounding box center [426, 7] width 821 height 14
click at [4, 78] on span at bounding box center [4, 76] width 3 height 3
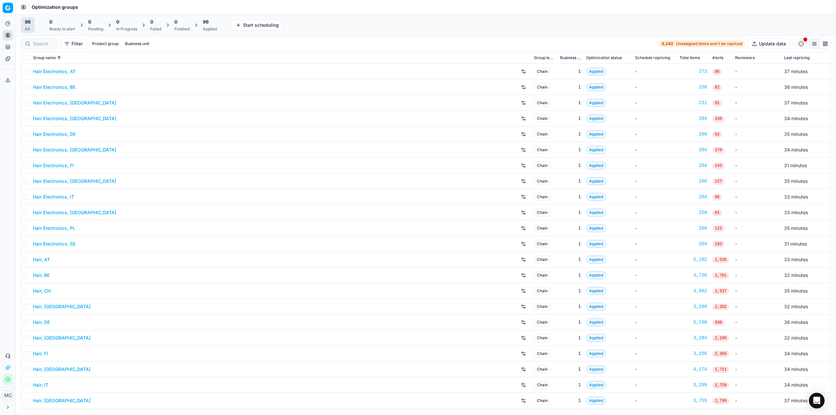
click at [9, 81] on icon at bounding box center [7, 79] width 5 height 5
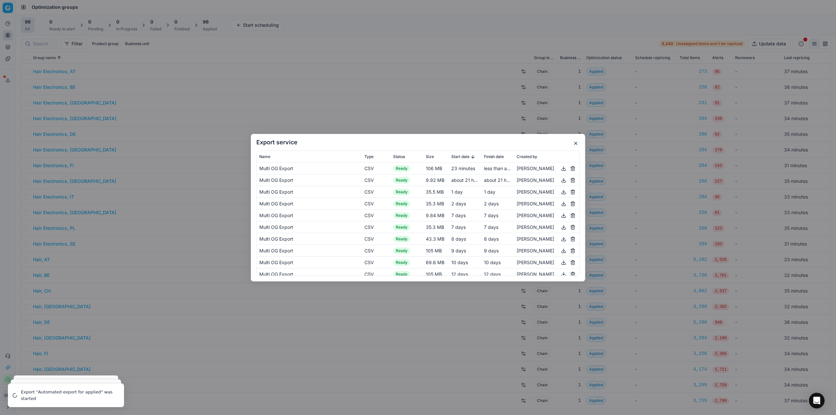
click at [560, 169] on button "button" at bounding box center [564, 168] width 8 height 8
